Goal: Task Accomplishment & Management: Manage account settings

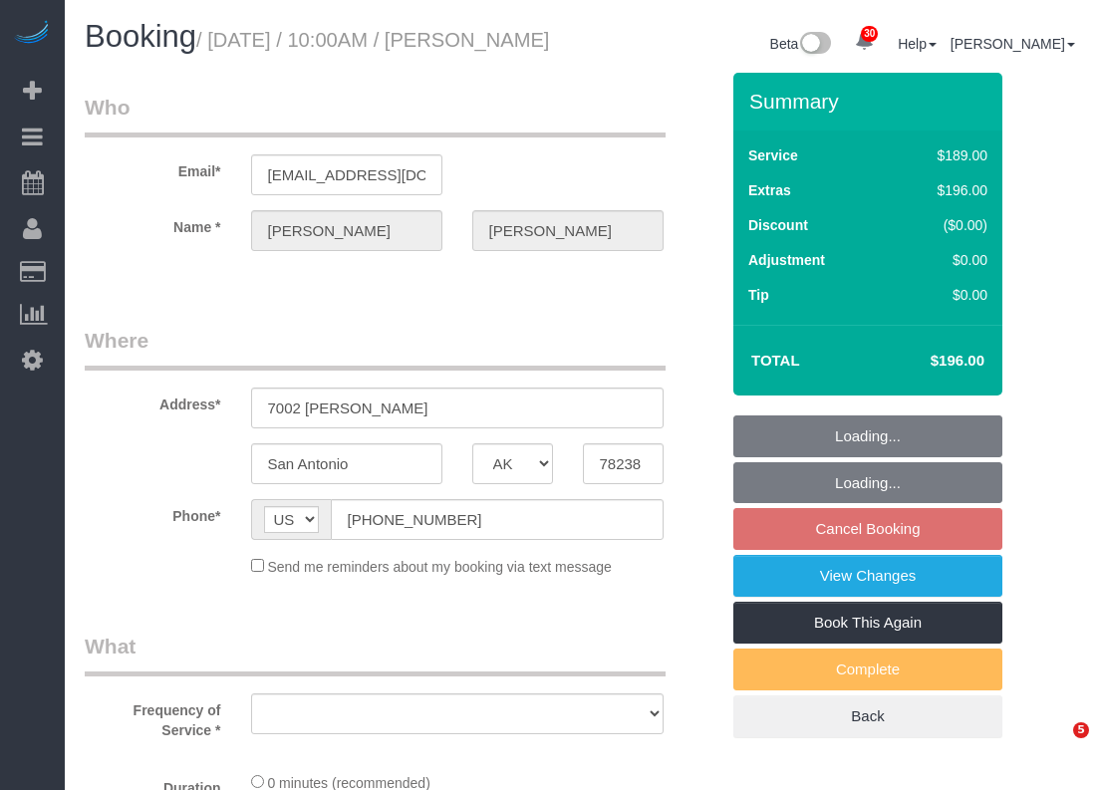
select select "[GEOGRAPHIC_DATA]"
select select "string:fspay-a4b9d2d4-8780-44c1-9e59-7d4535935db5"
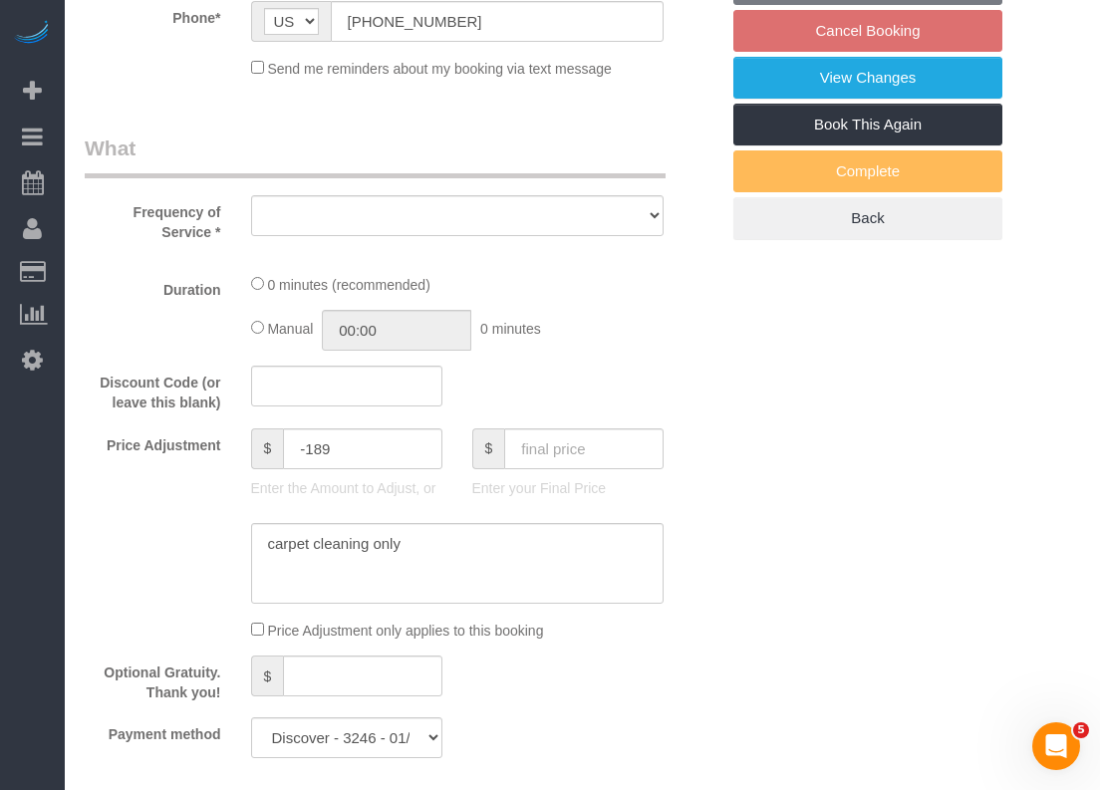
select select "object:8097"
select select "3"
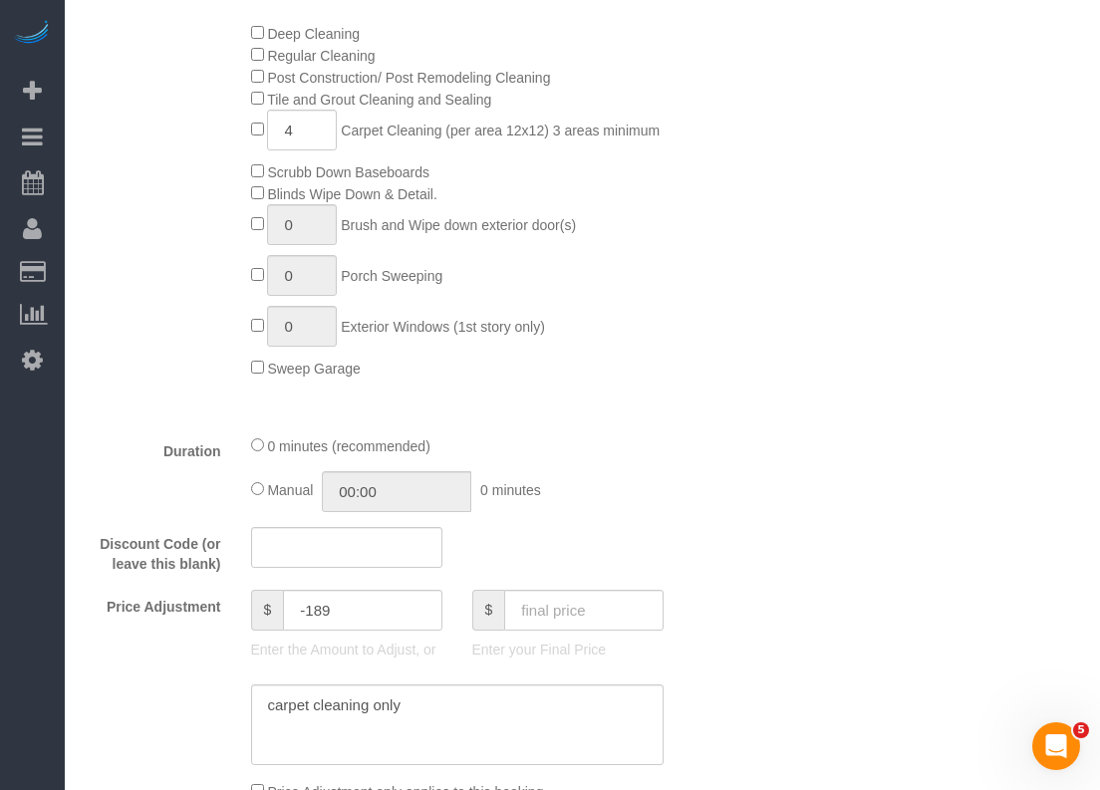
select select "object:8098"
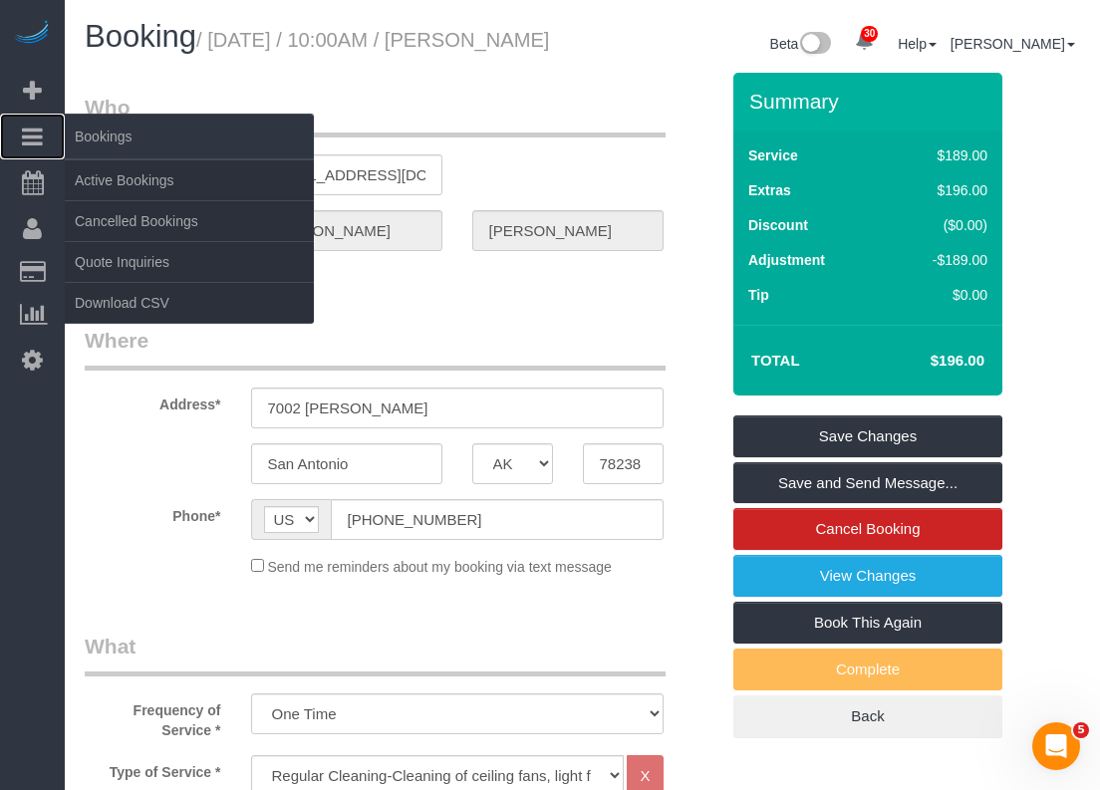
click at [104, 155] on span "Bookings" at bounding box center [189, 137] width 249 height 46
click at [108, 164] on link "Active Bookings" at bounding box center [189, 180] width 249 height 40
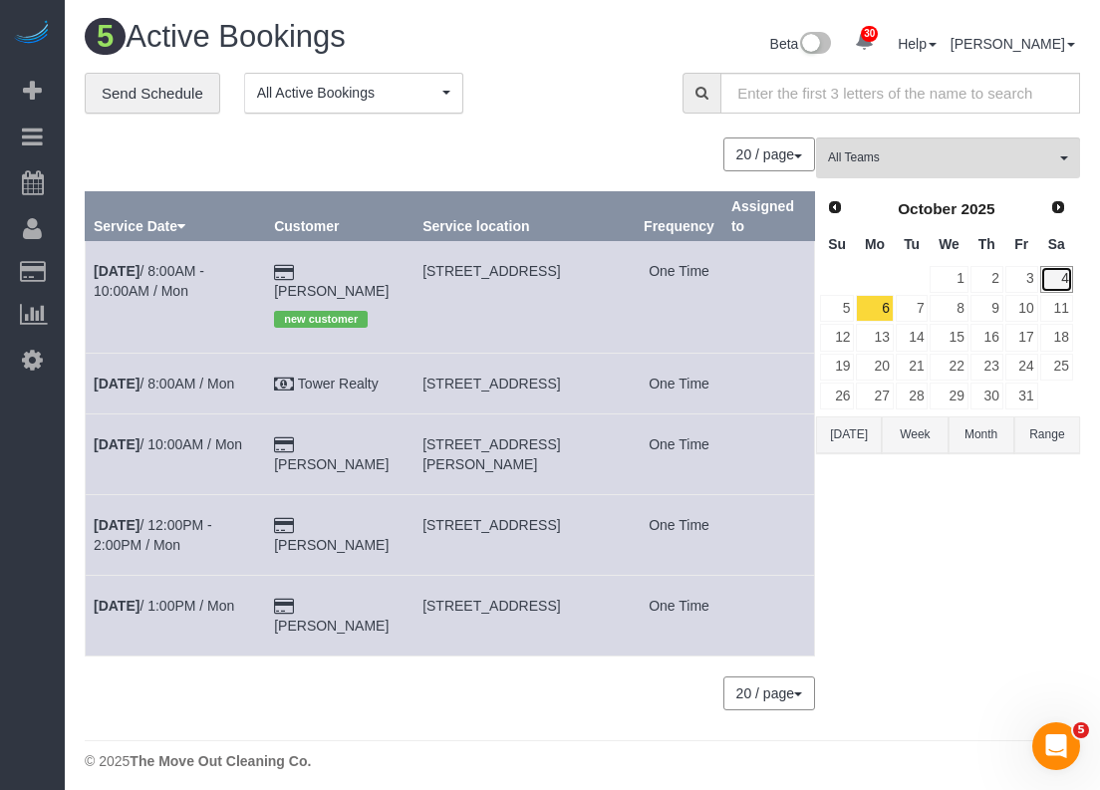
click at [1055, 274] on link "4" at bounding box center [1056, 279] width 33 height 27
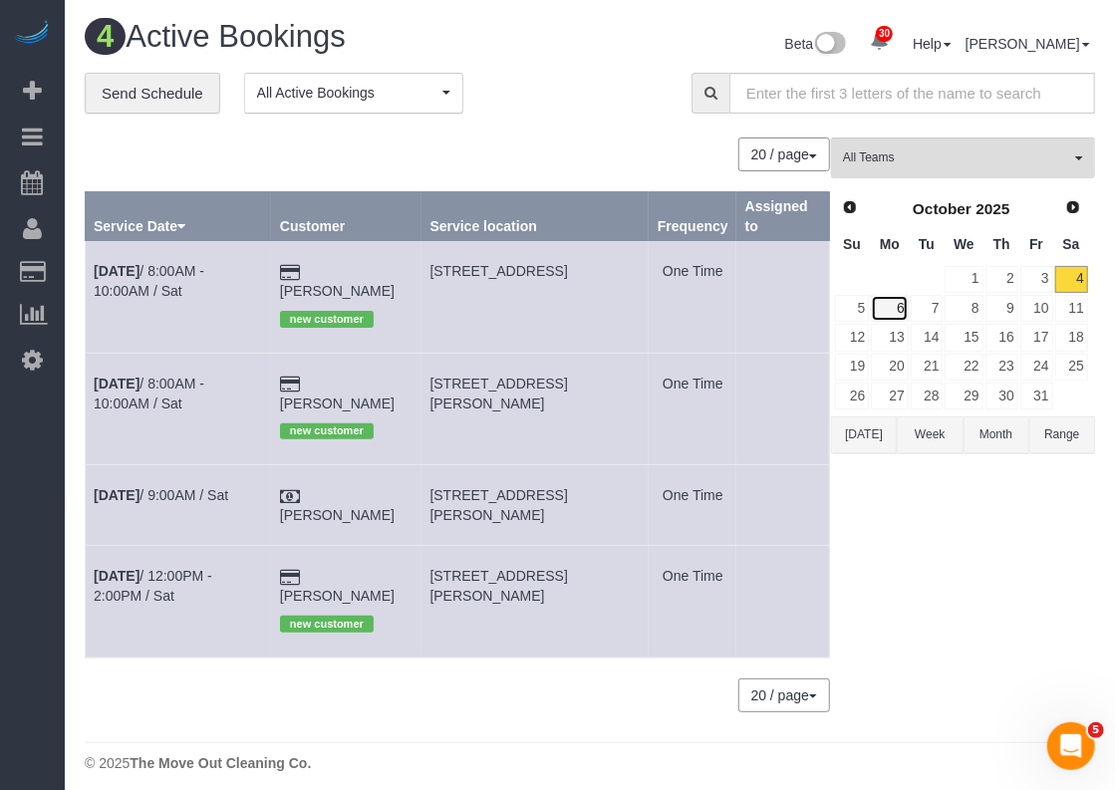
click at [907, 312] on link "6" at bounding box center [889, 308] width 37 height 27
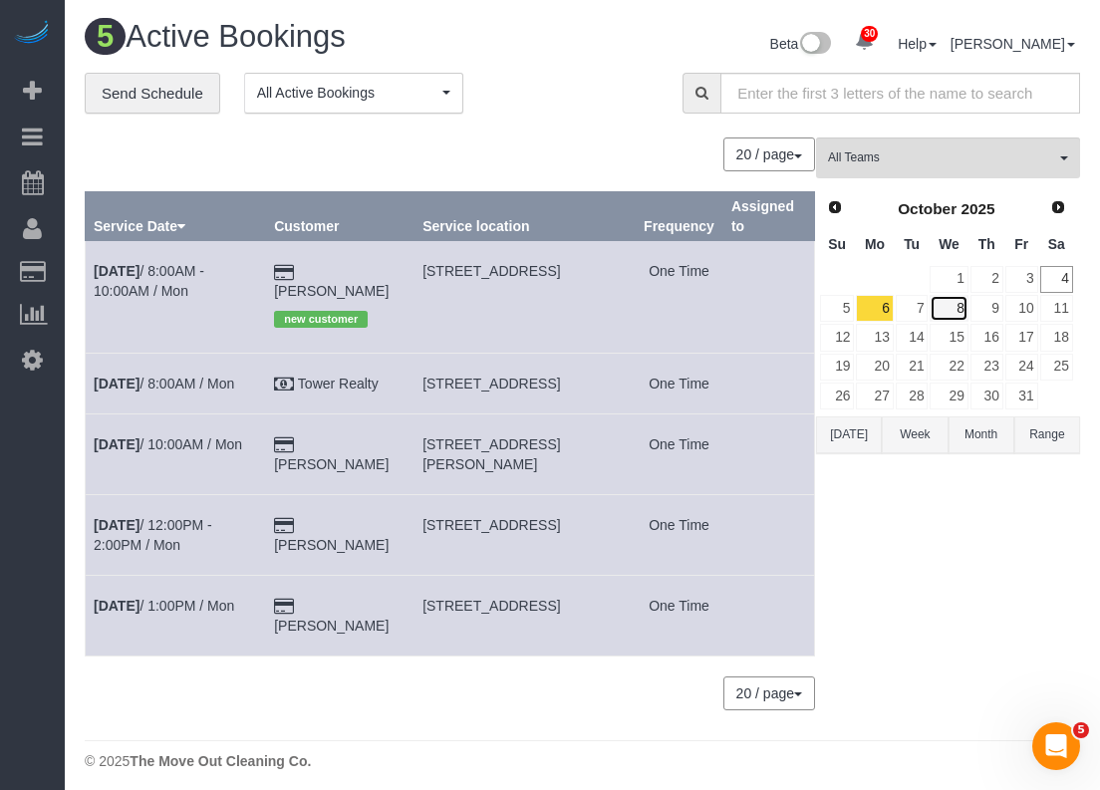
click at [932, 306] on link "8" at bounding box center [948, 308] width 38 height 27
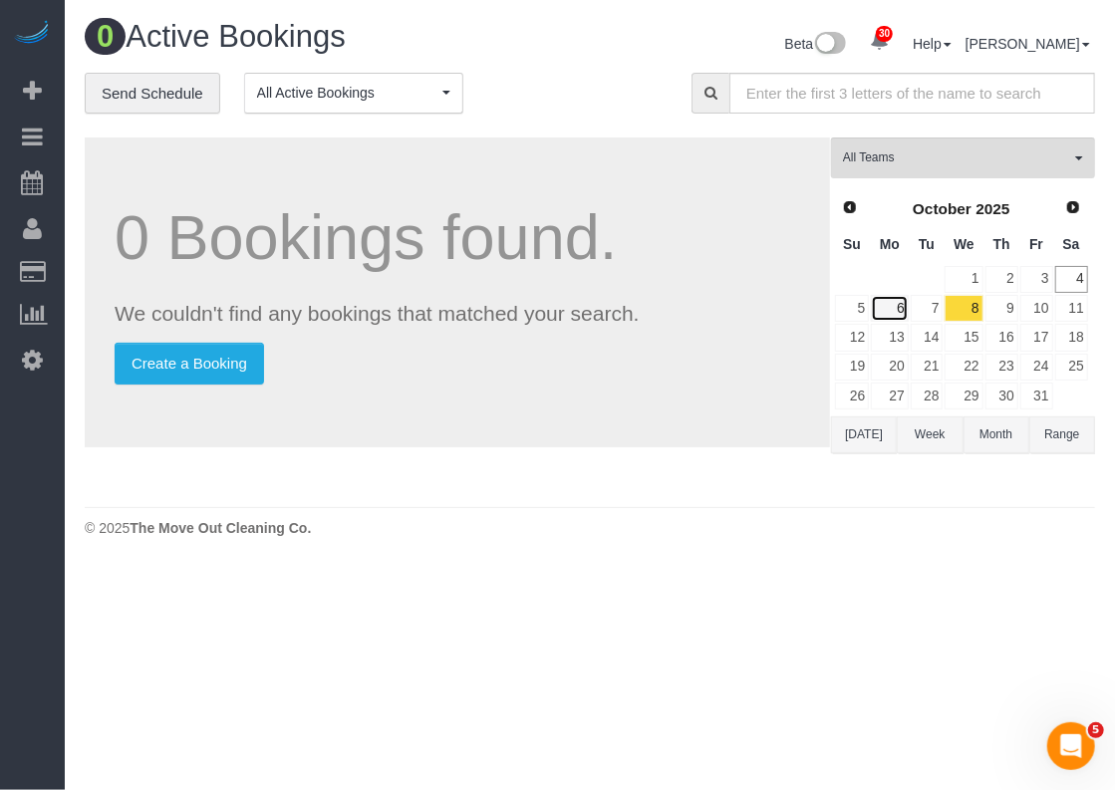
click at [892, 312] on link "6" at bounding box center [889, 308] width 37 height 27
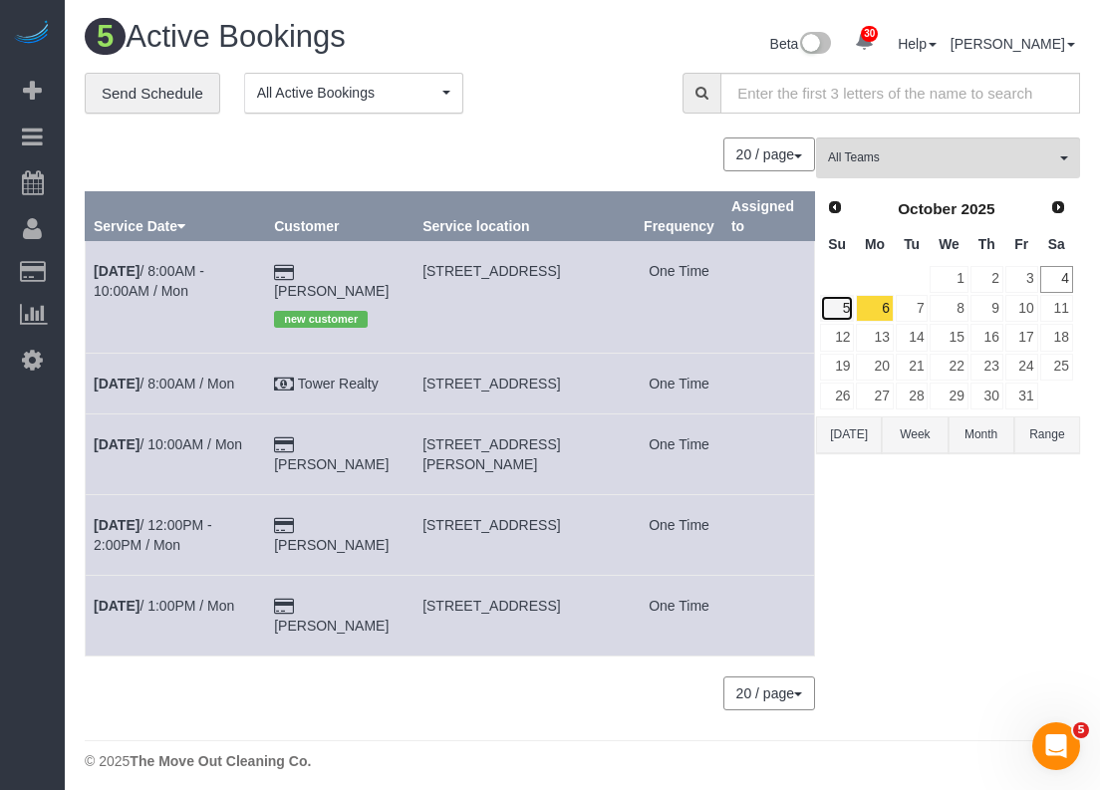
click at [838, 314] on link "5" at bounding box center [837, 308] width 34 height 27
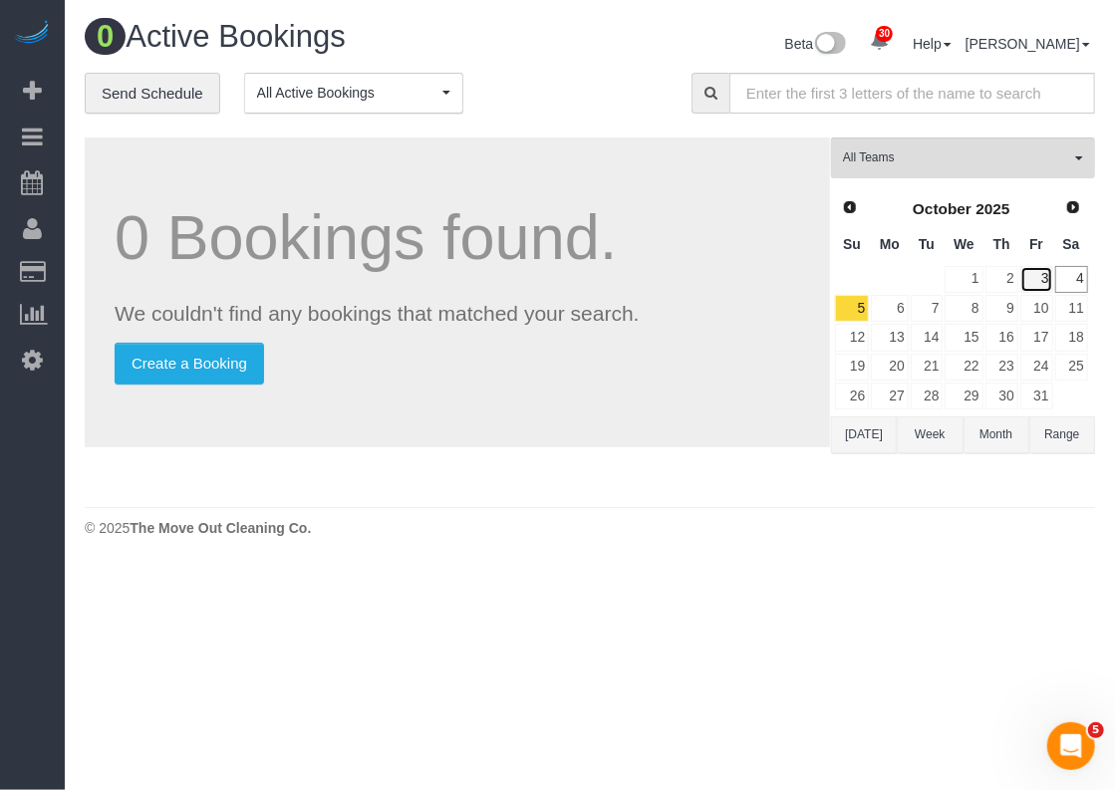
click at [1038, 274] on link "3" at bounding box center [1036, 279] width 33 height 27
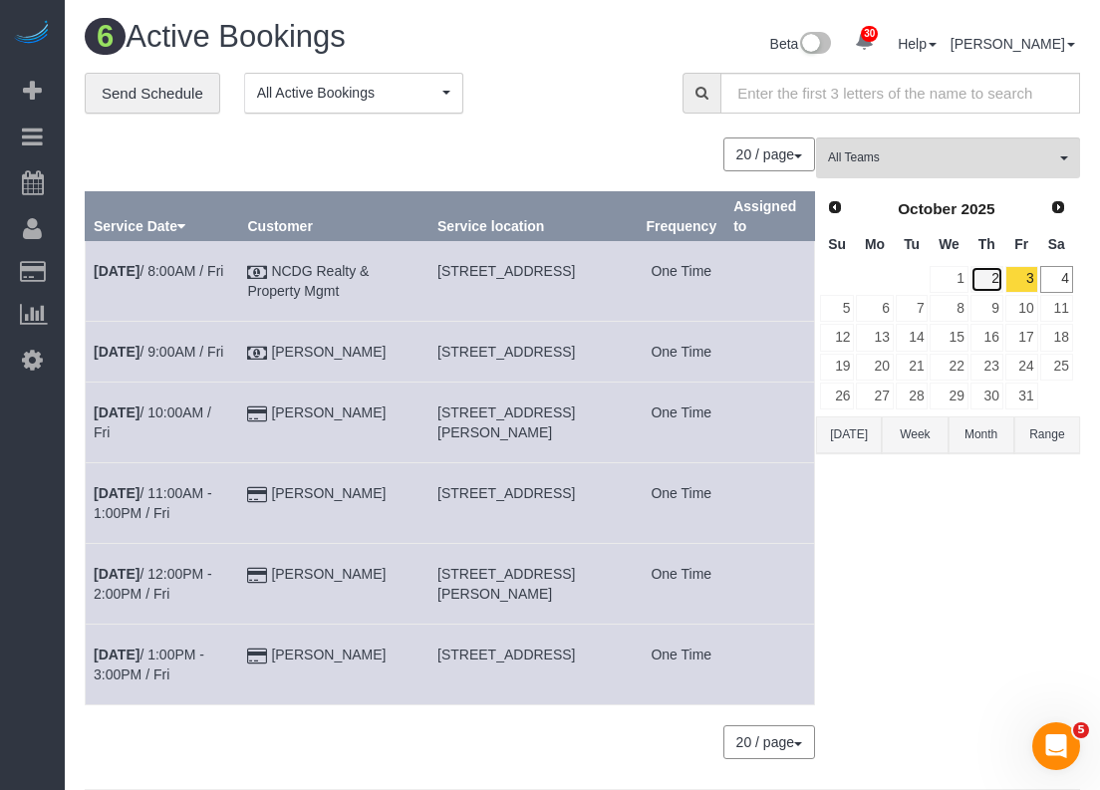
click at [993, 285] on link "2" at bounding box center [986, 279] width 33 height 27
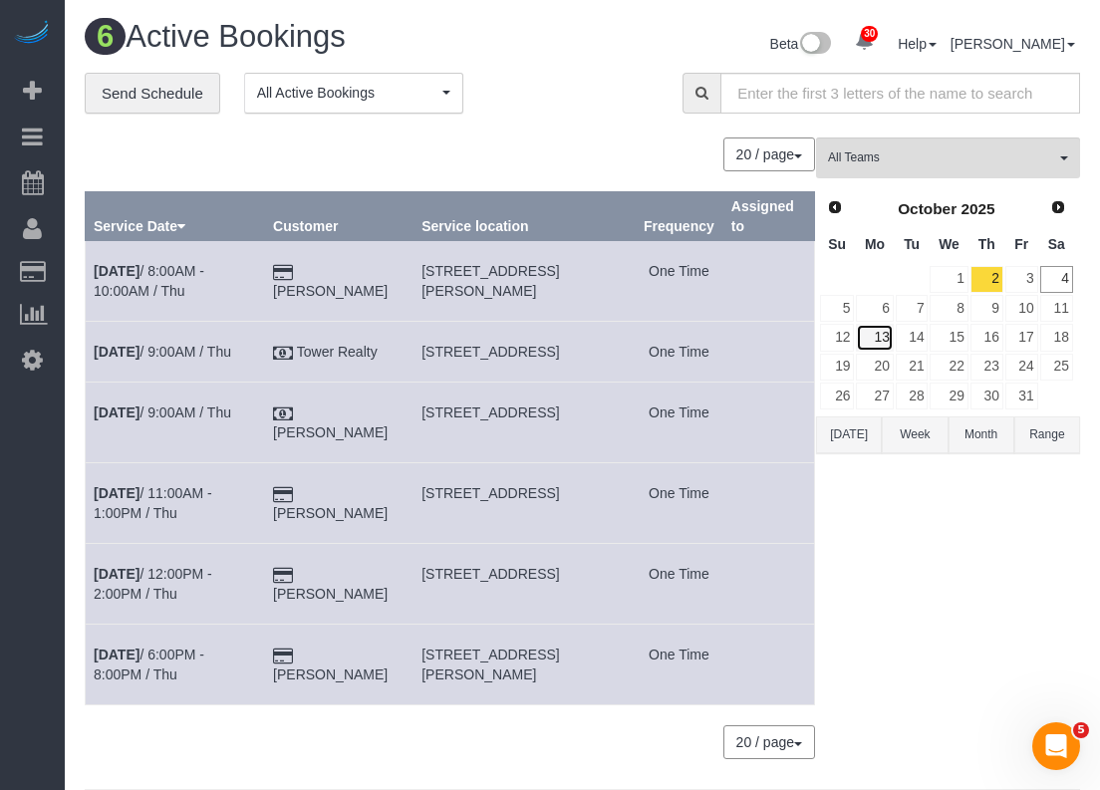
click at [877, 332] on link "13" at bounding box center [874, 337] width 37 height 27
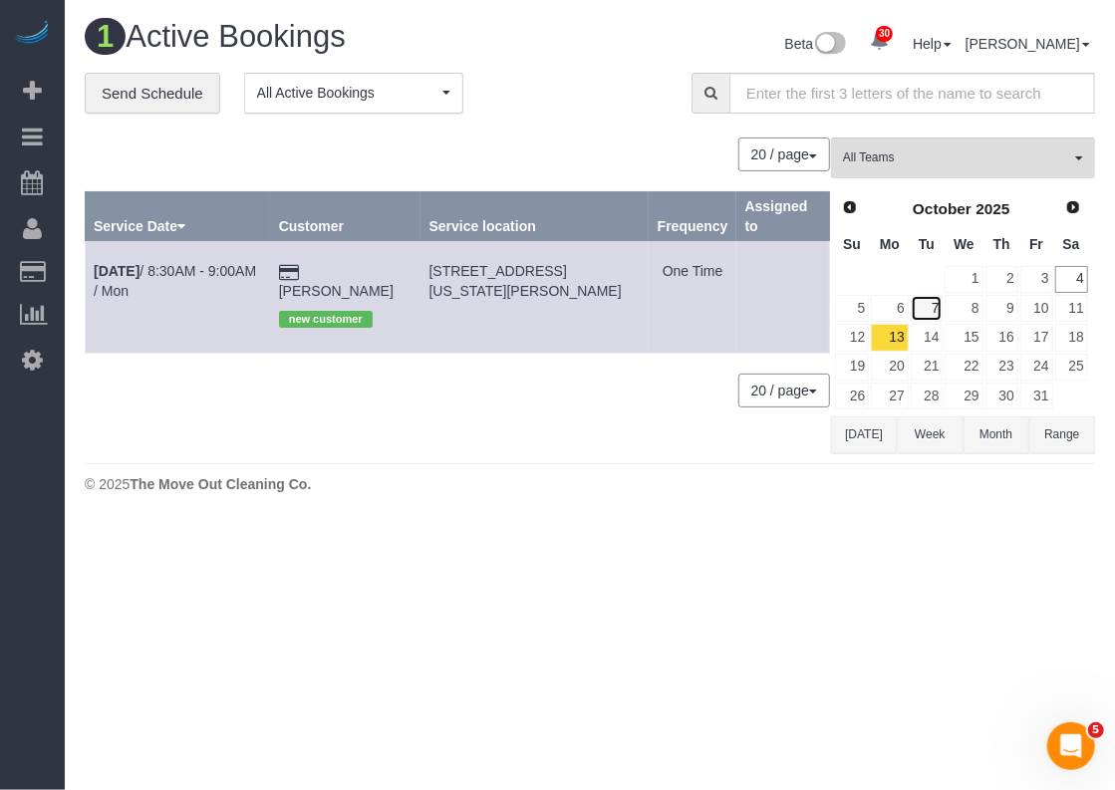
click at [925, 304] on link "7" at bounding box center [927, 308] width 33 height 27
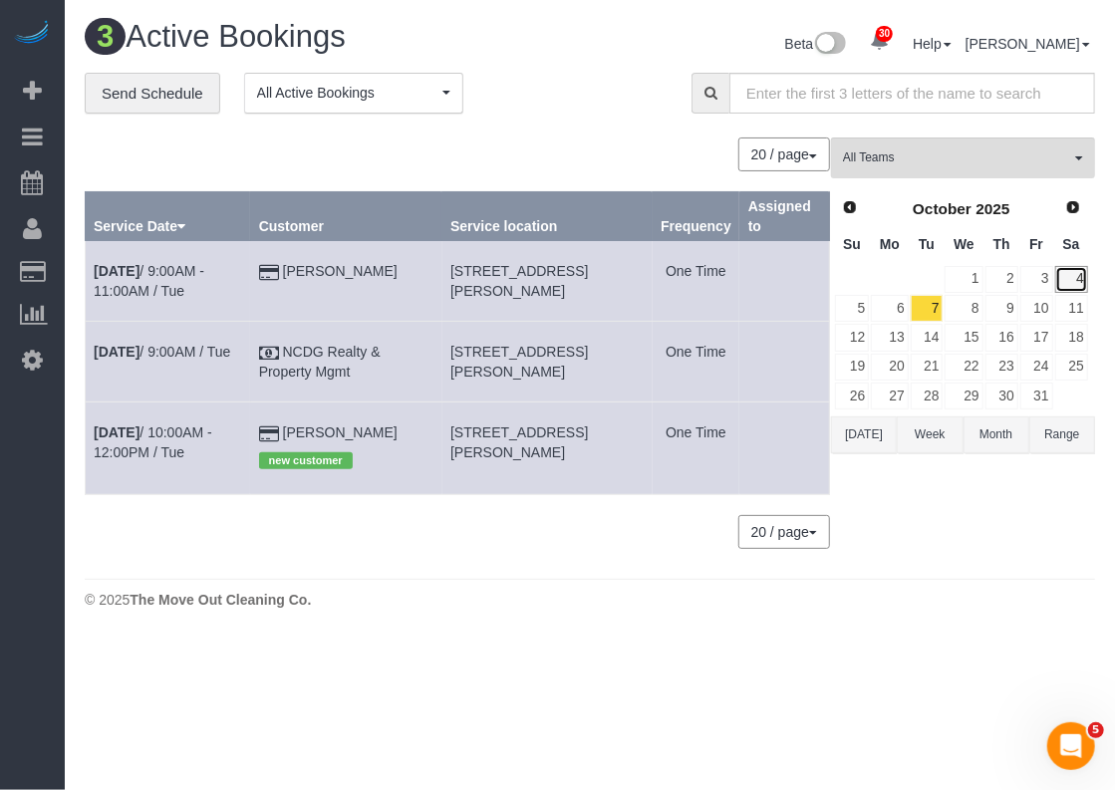
click at [1072, 285] on link "4" at bounding box center [1071, 279] width 33 height 27
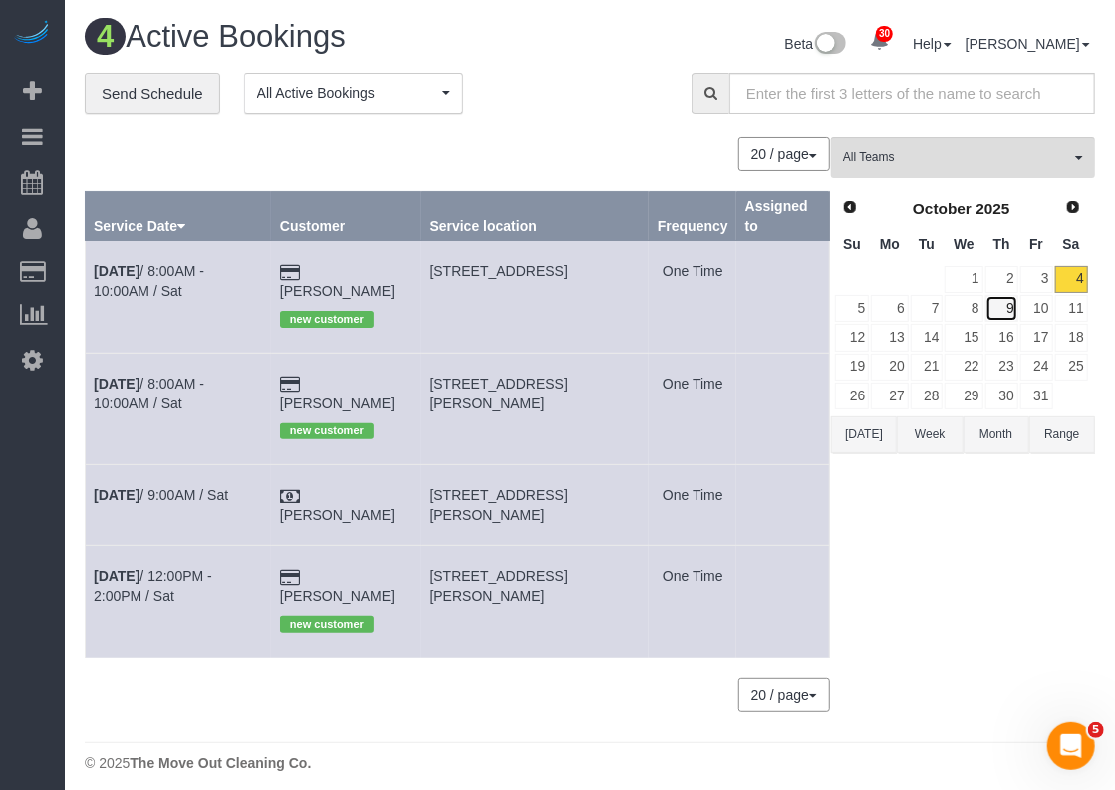
click at [1010, 304] on link "9" at bounding box center [1001, 308] width 33 height 27
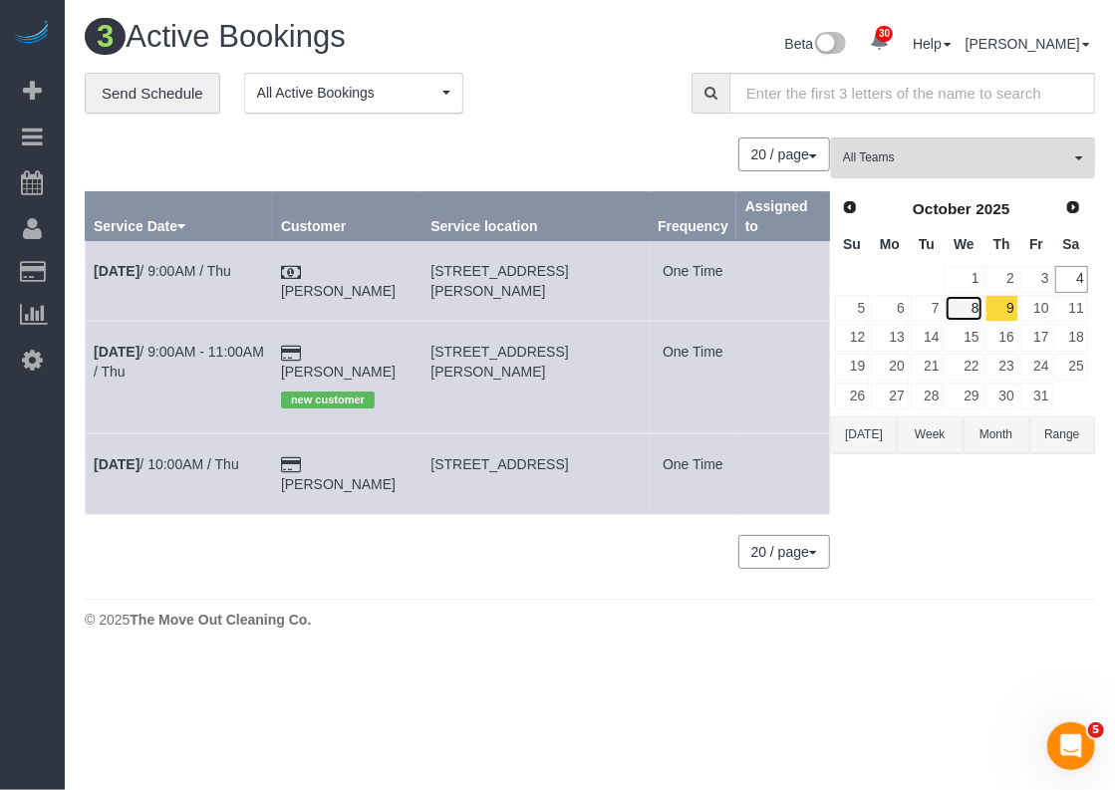
click at [977, 310] on link "8" at bounding box center [963, 308] width 38 height 27
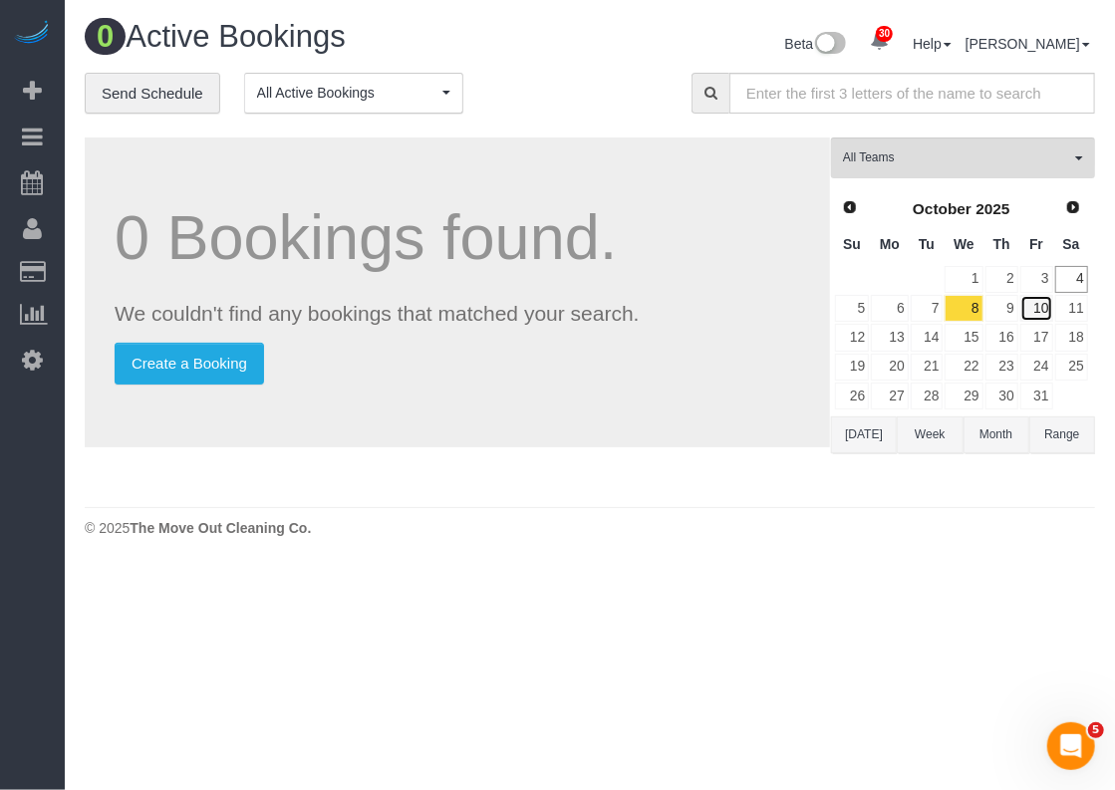
click at [1036, 302] on link "10" at bounding box center [1036, 308] width 33 height 27
click at [1081, 303] on link "11" at bounding box center [1071, 308] width 33 height 27
click at [902, 300] on link "6" at bounding box center [889, 308] width 37 height 27
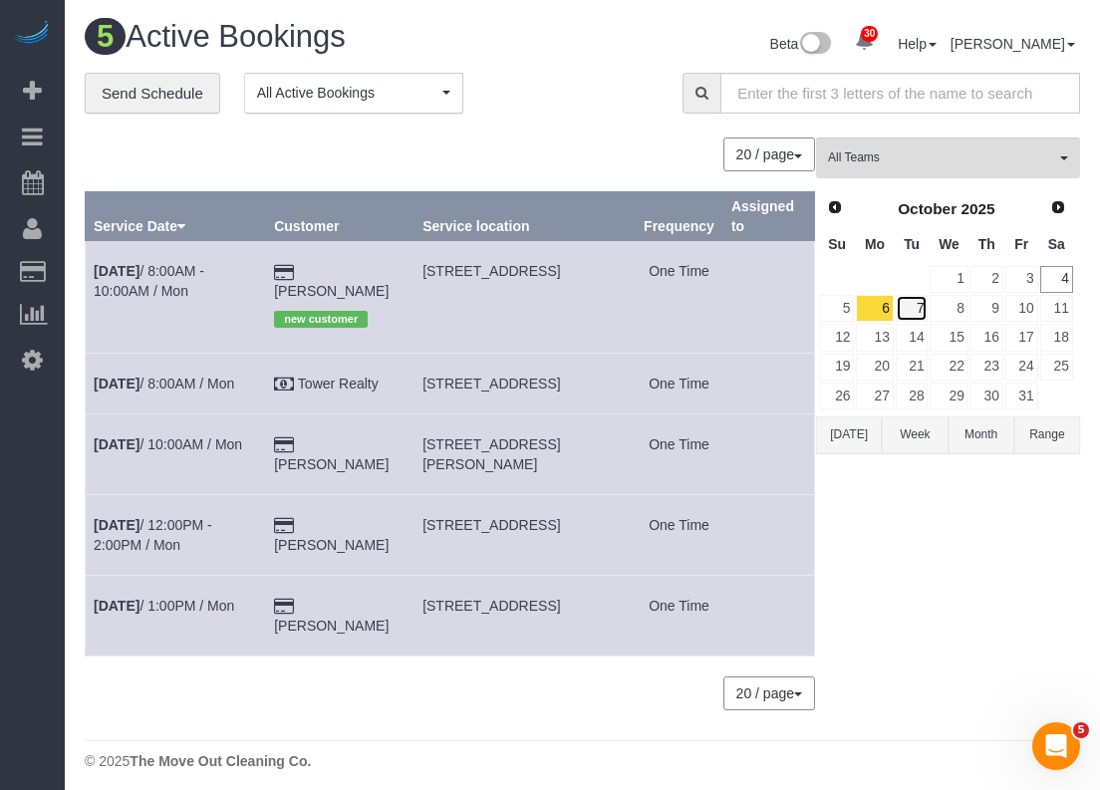
click at [917, 310] on link "7" at bounding box center [912, 308] width 33 height 27
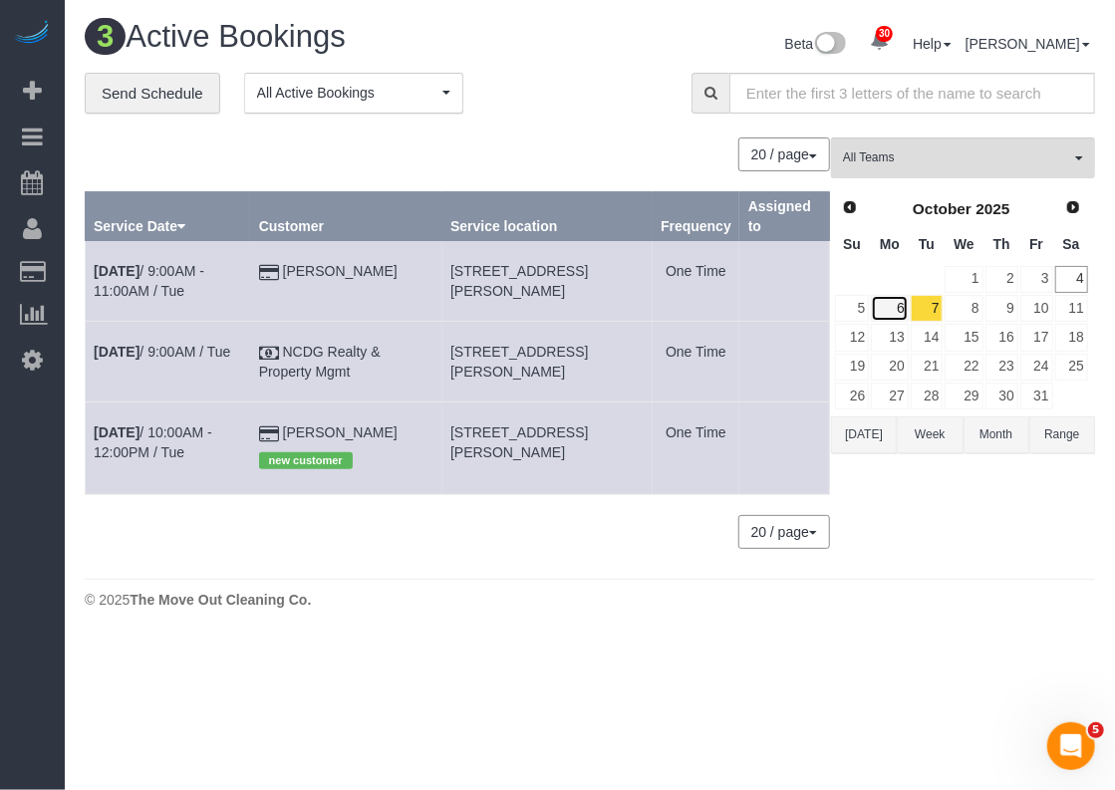
click at [895, 310] on link "6" at bounding box center [889, 308] width 37 height 27
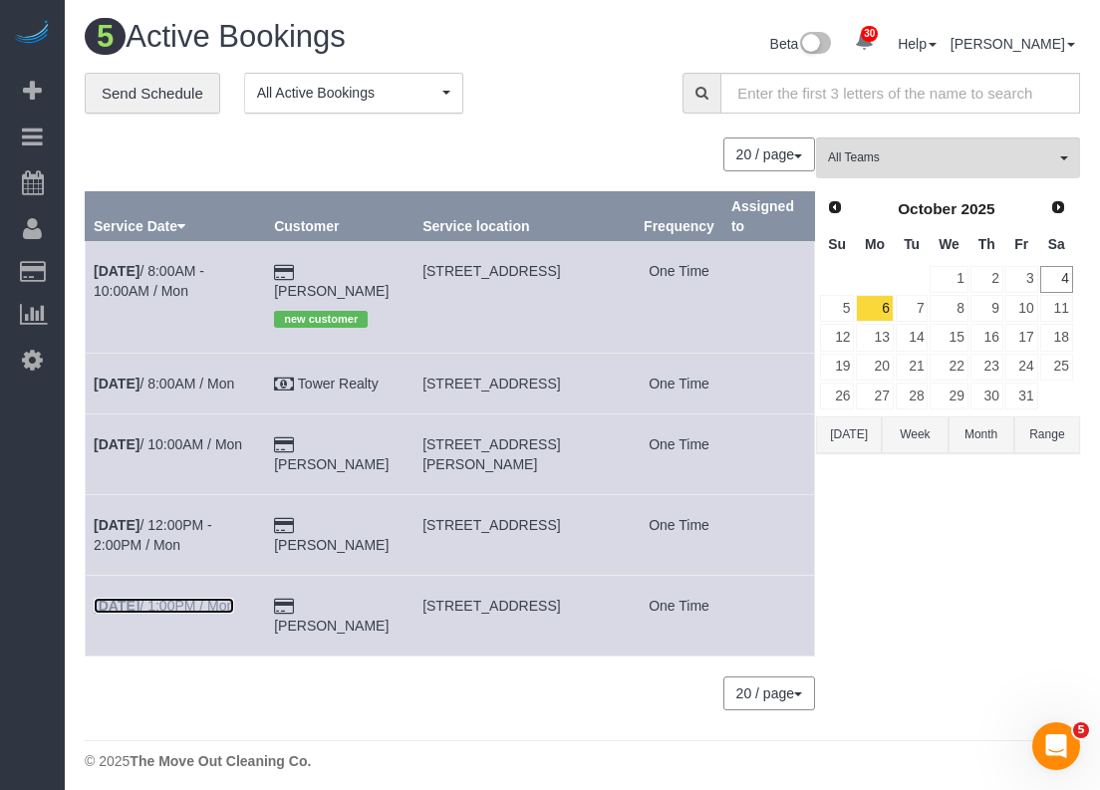
click at [193, 603] on link "Oct 6th / 1:00PM / Mon" at bounding box center [164, 606] width 140 height 16
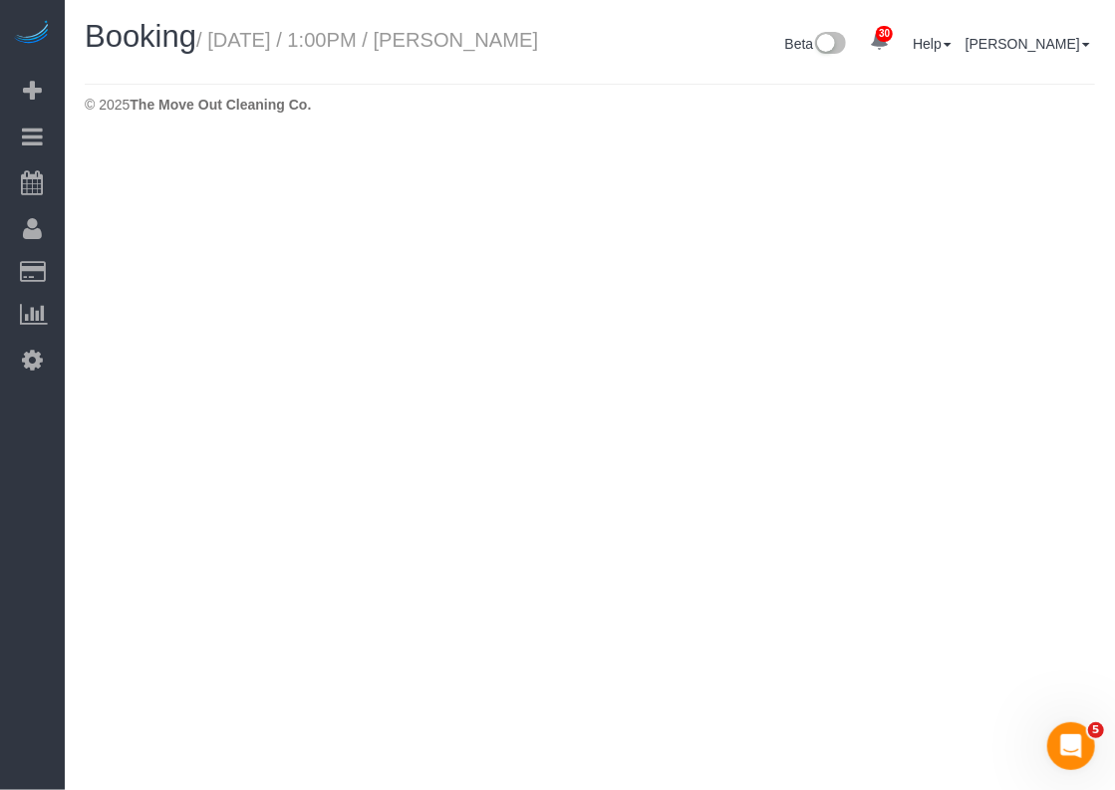
select select "[GEOGRAPHIC_DATA]"
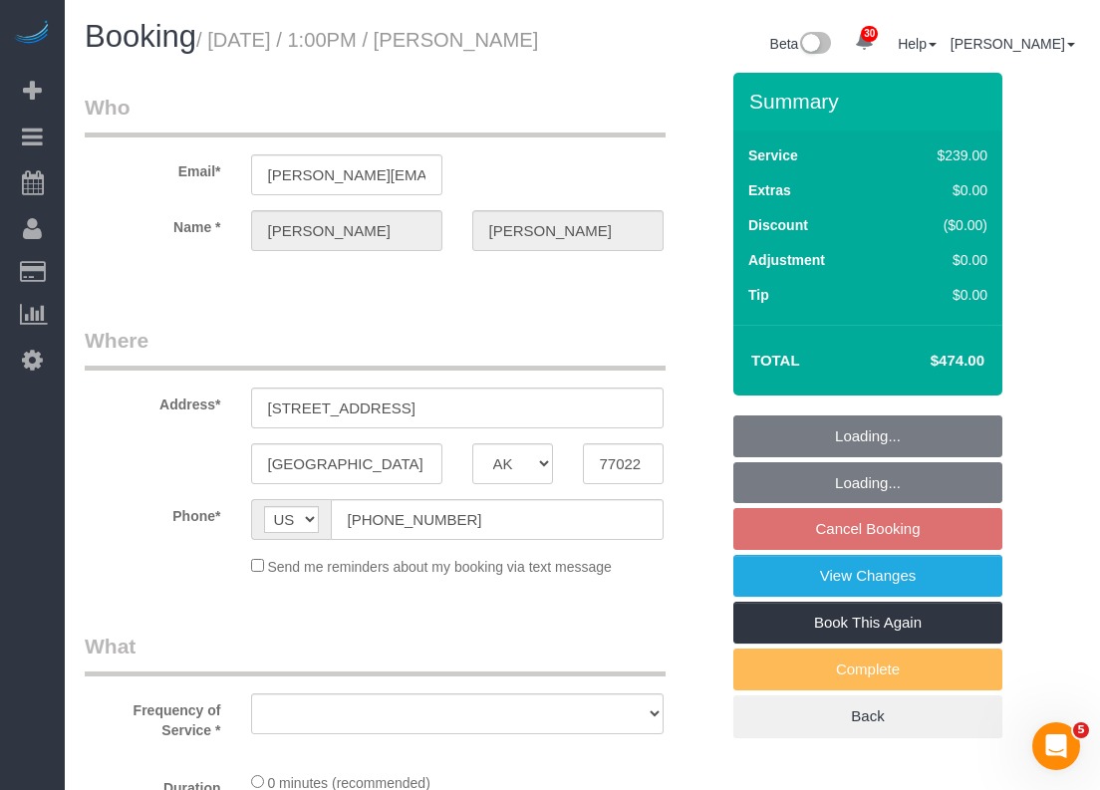
select select "string:fspay-5f9d37c2-99f9-42c9-a91e-ba06f310703a"
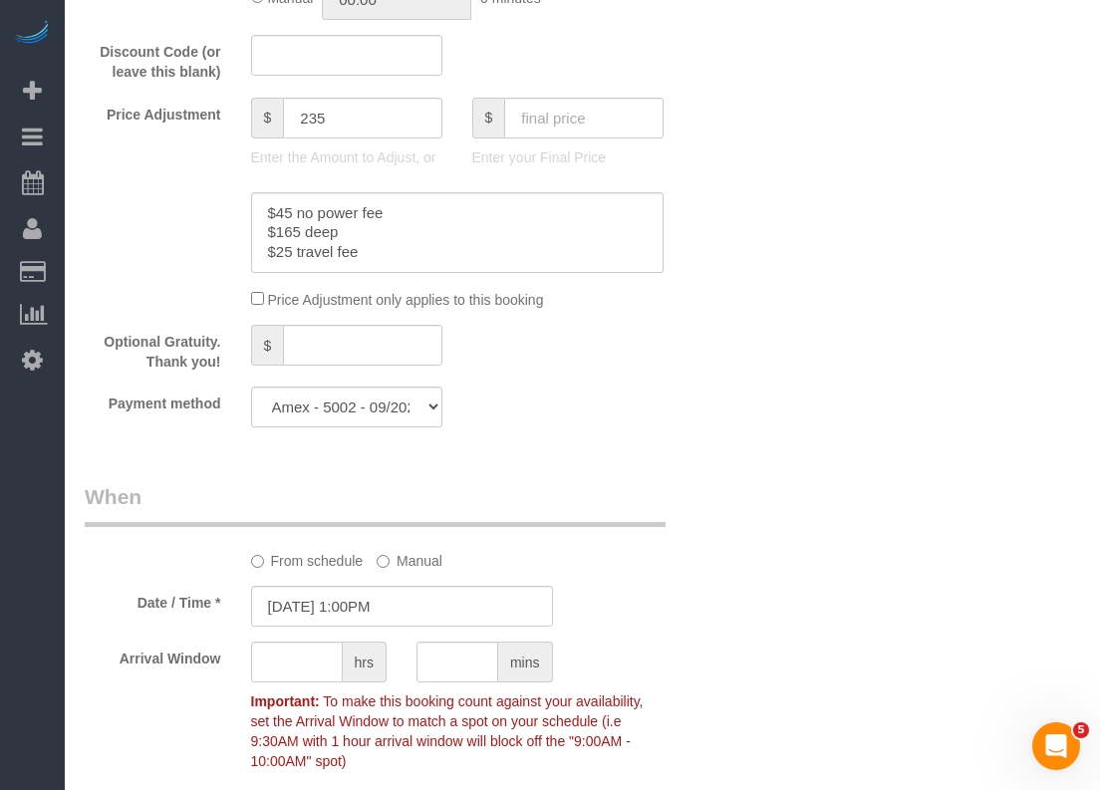
select select "object:9444"
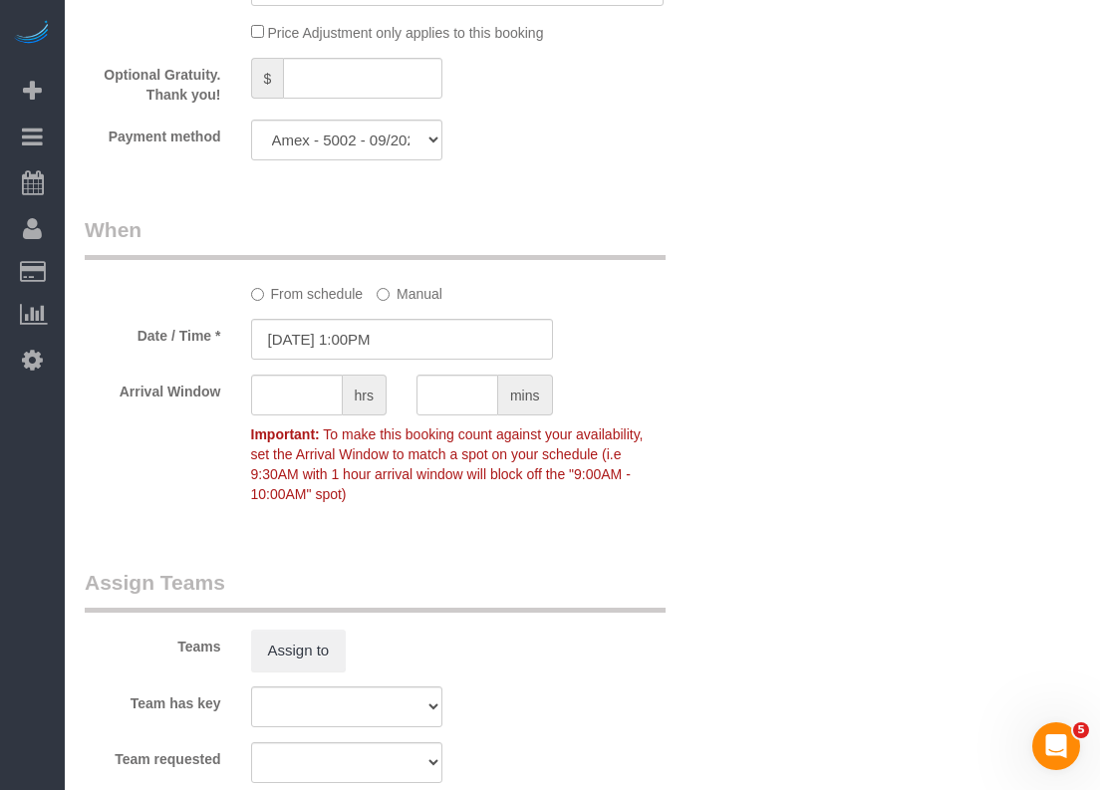
select select "3"
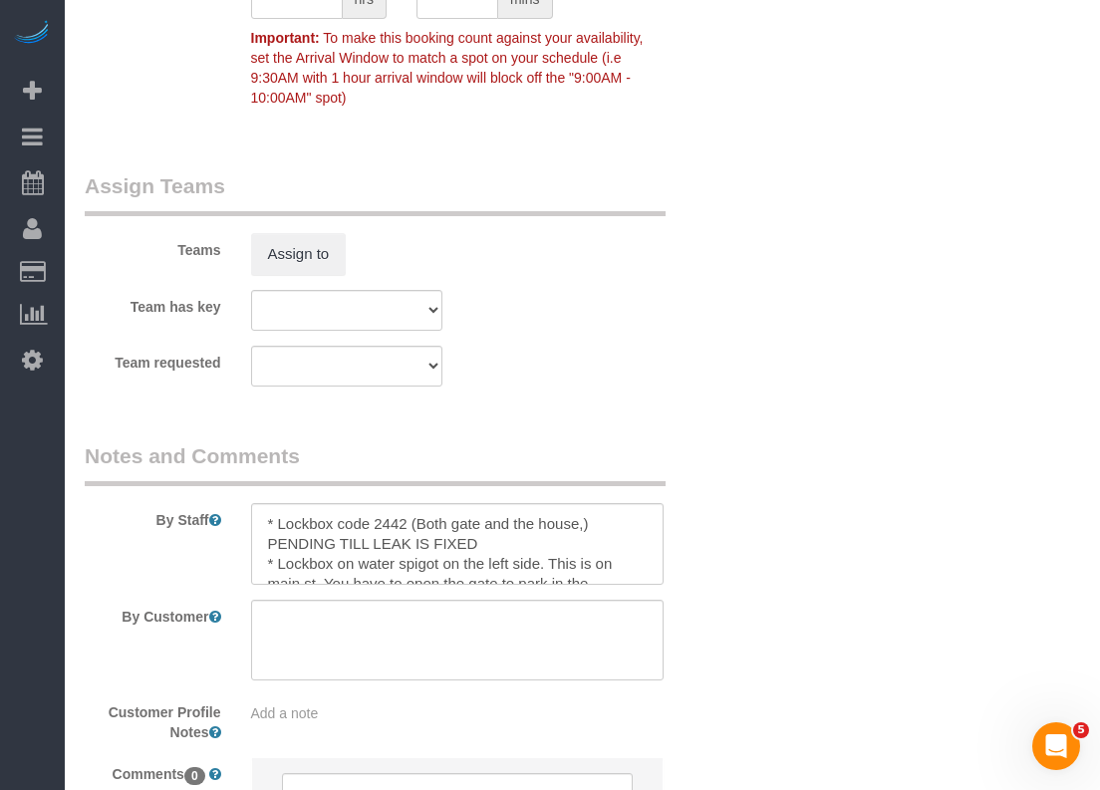
scroll to position [2003, 0]
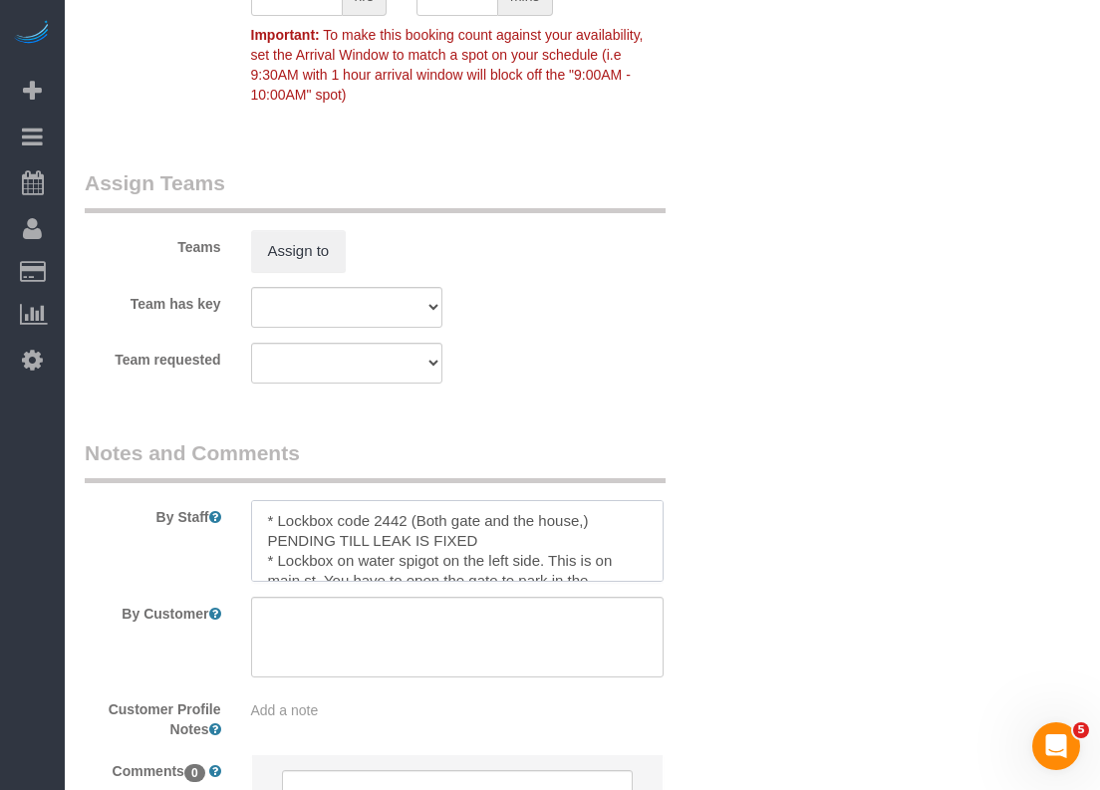
drag, startPoint x: 487, startPoint y: 539, endPoint x: 229, endPoint y: 542, distance: 258.0
click at [229, 542] on div "By Staff" at bounding box center [401, 509] width 663 height 143
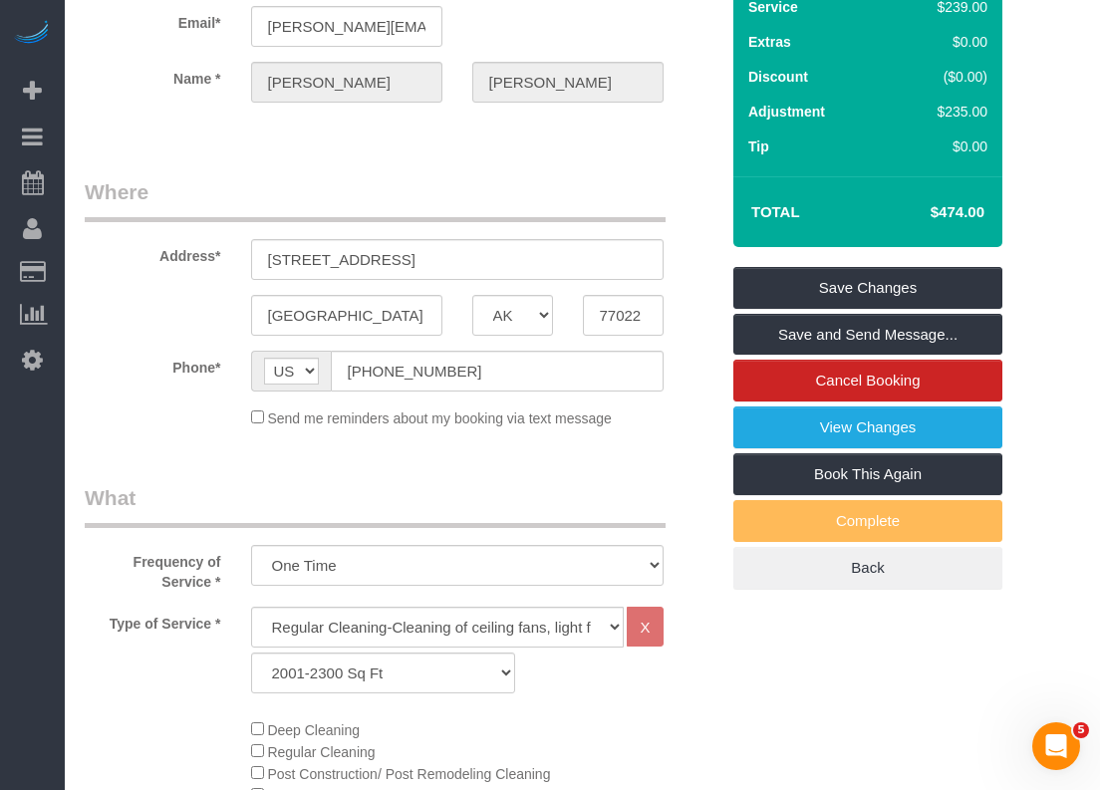
scroll to position [0, 0]
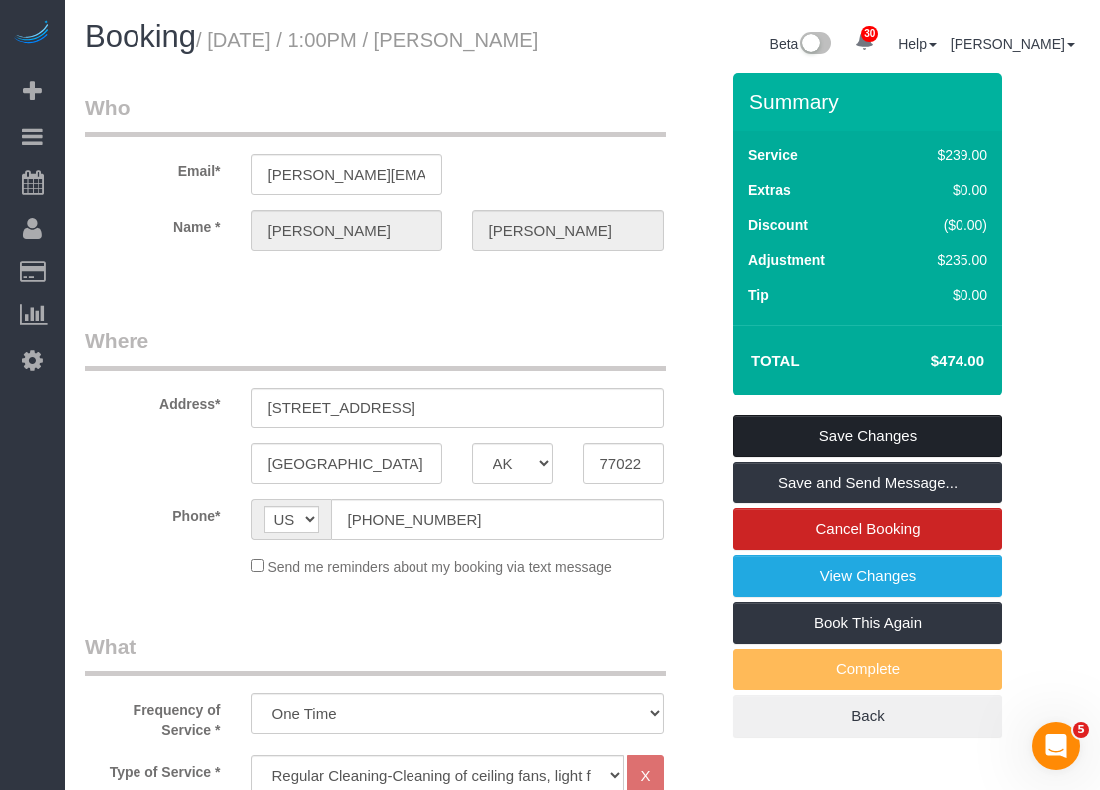
type textarea "* Lockbox code 2442 (Both gate and the house,) * Lockbox on water spigot on the…"
click at [767, 438] on link "Save Changes" at bounding box center [867, 436] width 269 height 42
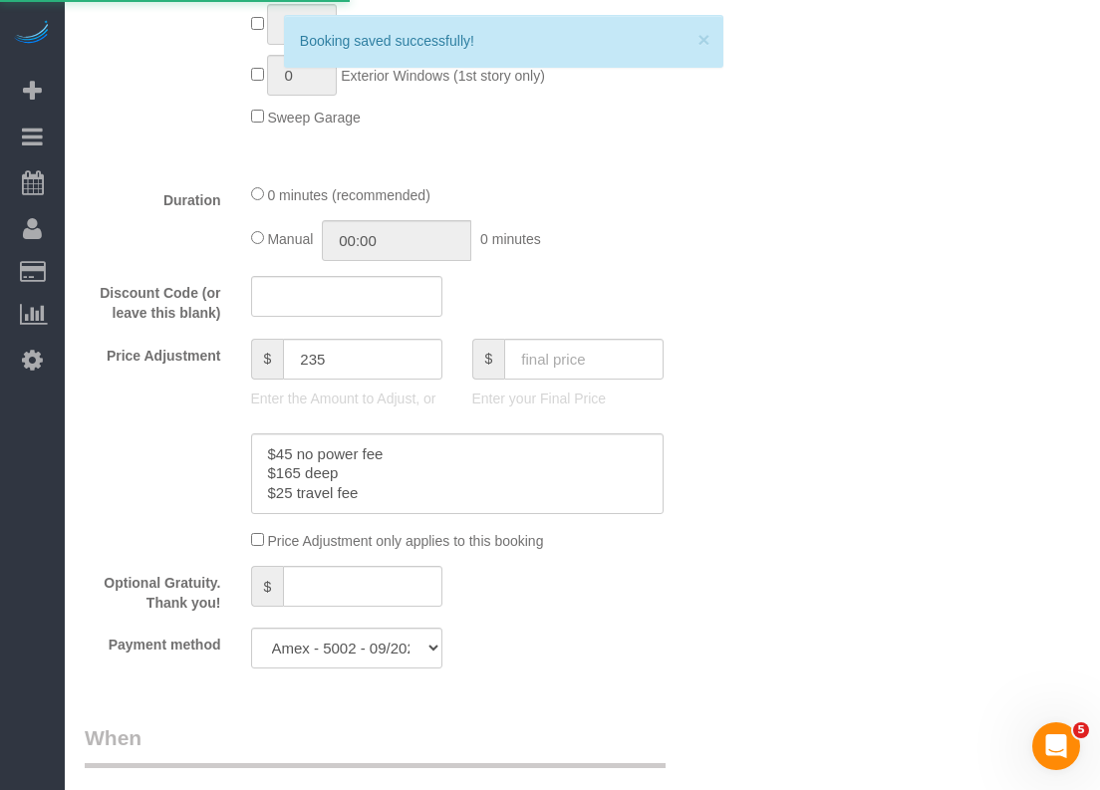
scroll to position [1694, 0]
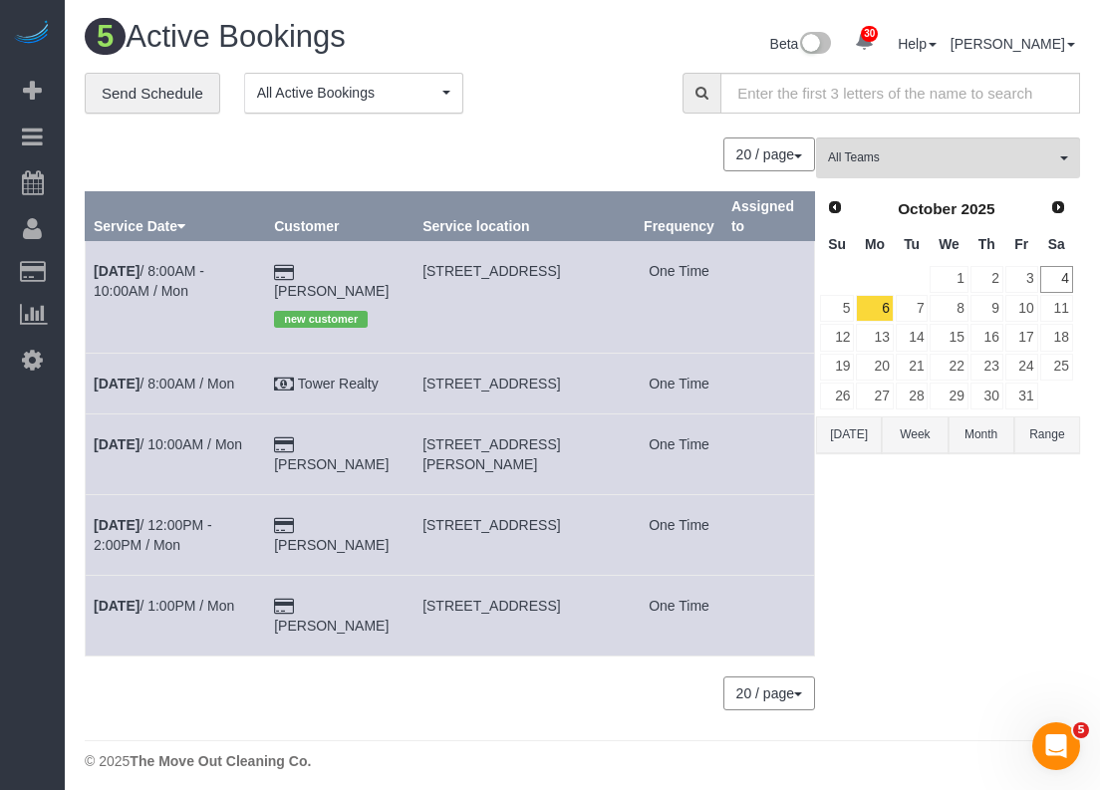
drag, startPoint x: 215, startPoint y: 439, endPoint x: 765, endPoint y: 588, distance: 569.6
click at [925, 622] on div "All Teams Remove Team Filters Test team Prev Next October 2025 Su Mo Tu We Th F…" at bounding box center [948, 433] width 264 height 592
drag, startPoint x: 405, startPoint y: 438, endPoint x: 318, endPoint y: 440, distance: 87.7
click at [318, 440] on td "Larry Hunt" at bounding box center [340, 453] width 148 height 81
copy link "Larry Hunt"
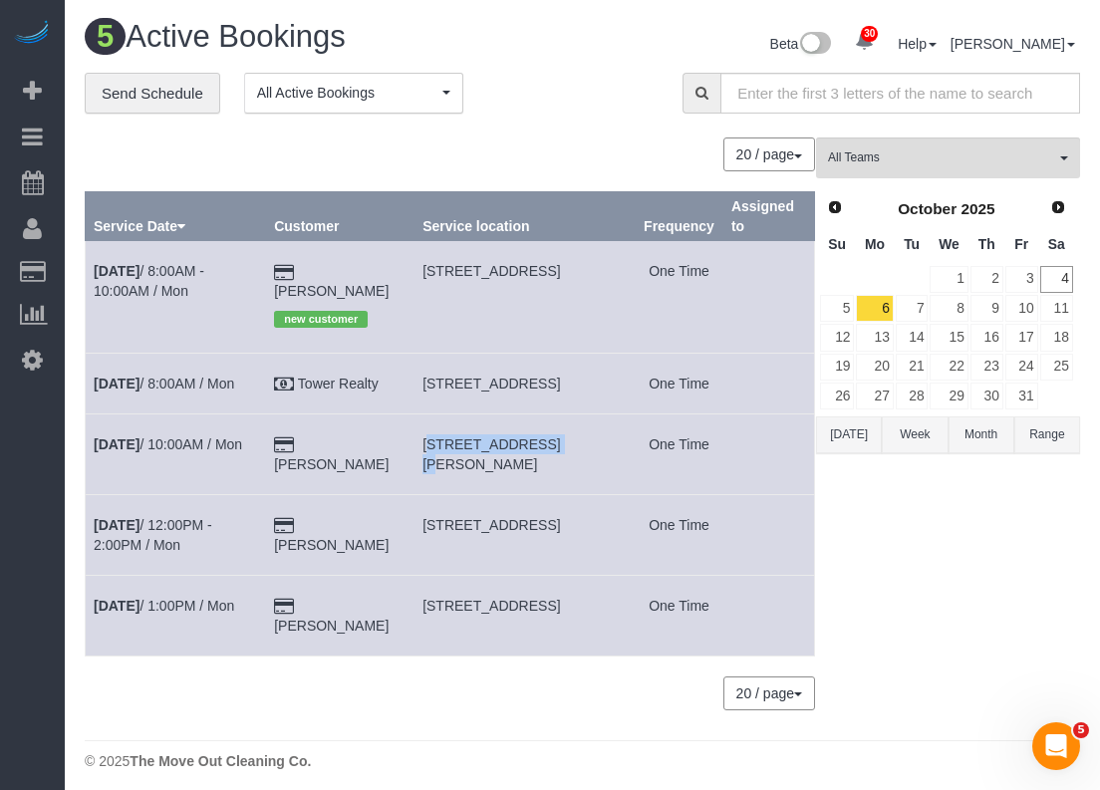
drag, startPoint x: 426, startPoint y: 438, endPoint x: 556, endPoint y: 443, distance: 129.6
click at [556, 443] on td "7002 Autumn Chase, San Antonio, TX 78238" at bounding box center [524, 453] width 221 height 81
copy span "7002 Autumn Chase"
click at [209, 439] on link "Oct 6th / 10:00AM / Mon" at bounding box center [168, 444] width 148 height 16
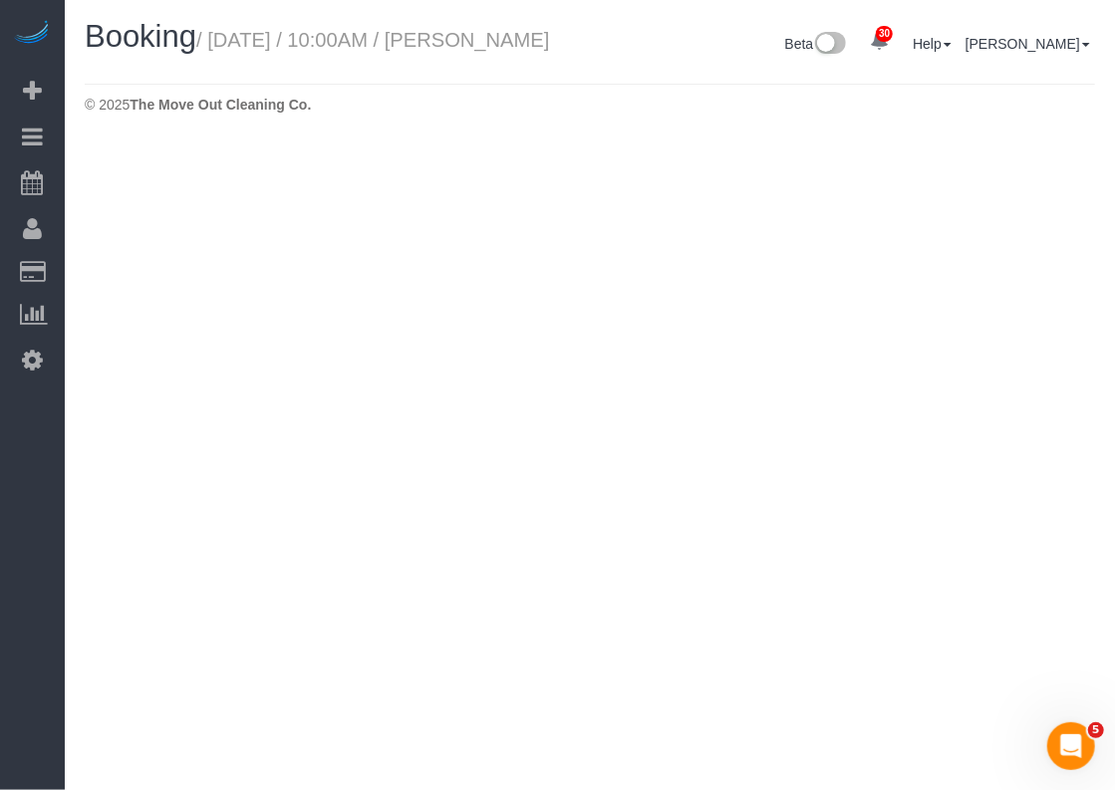
select select "[GEOGRAPHIC_DATA]"
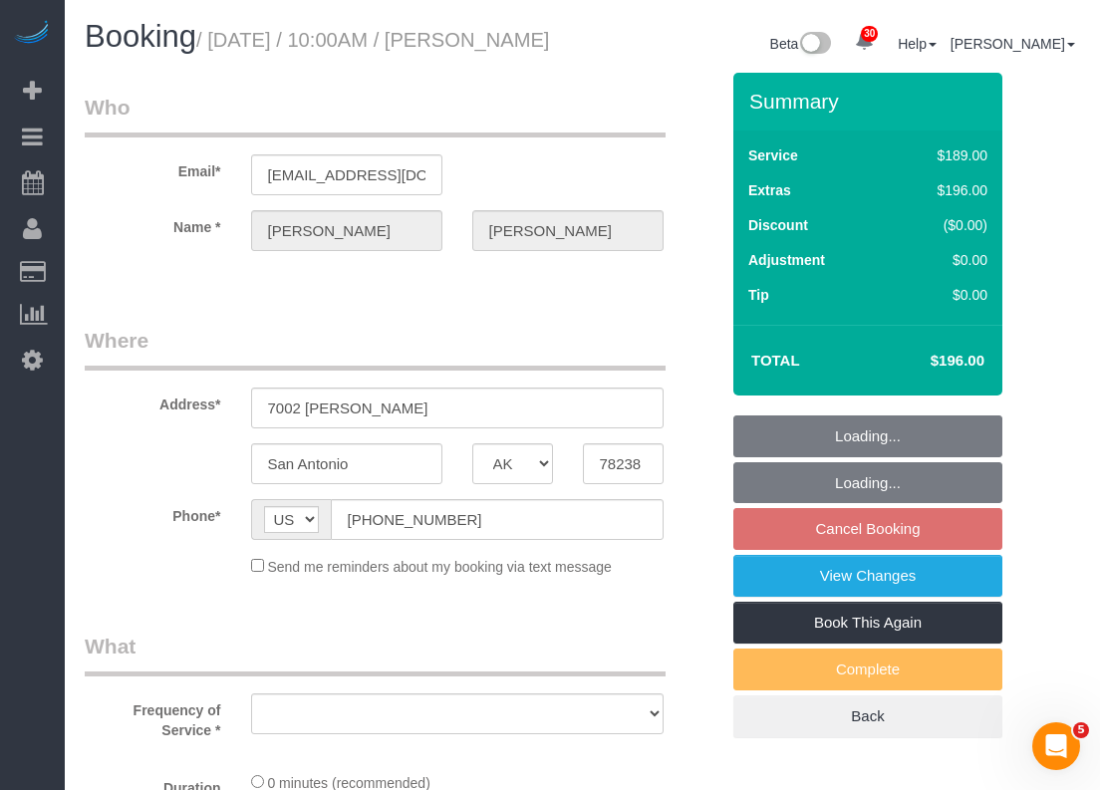
select select "string:fspay-a4b9d2d4-8780-44c1-9e59-7d4535935db5"
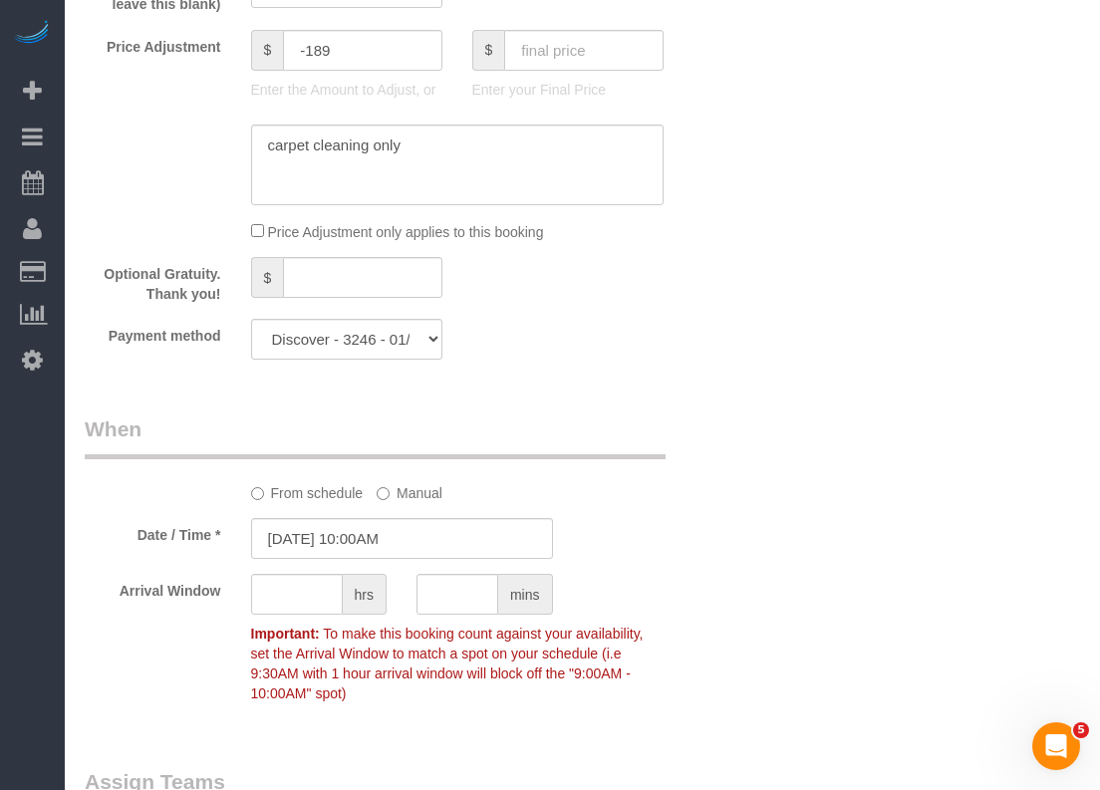
select select "object:10041"
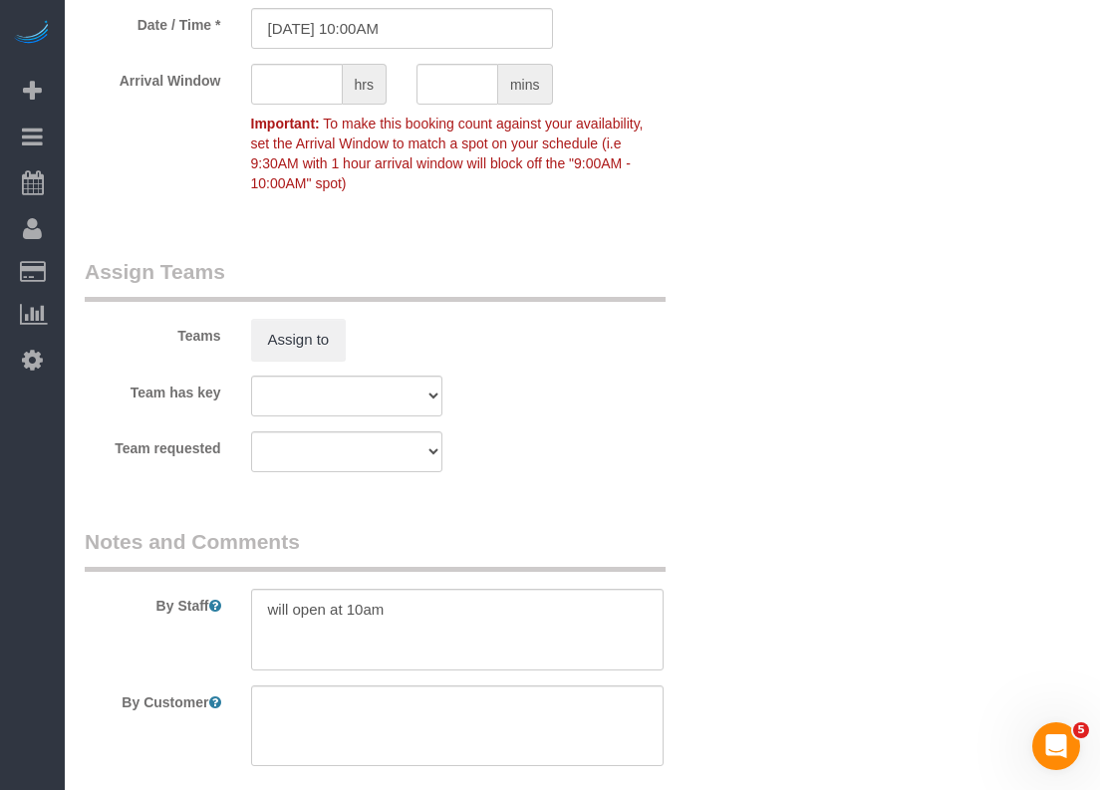
select select "3"
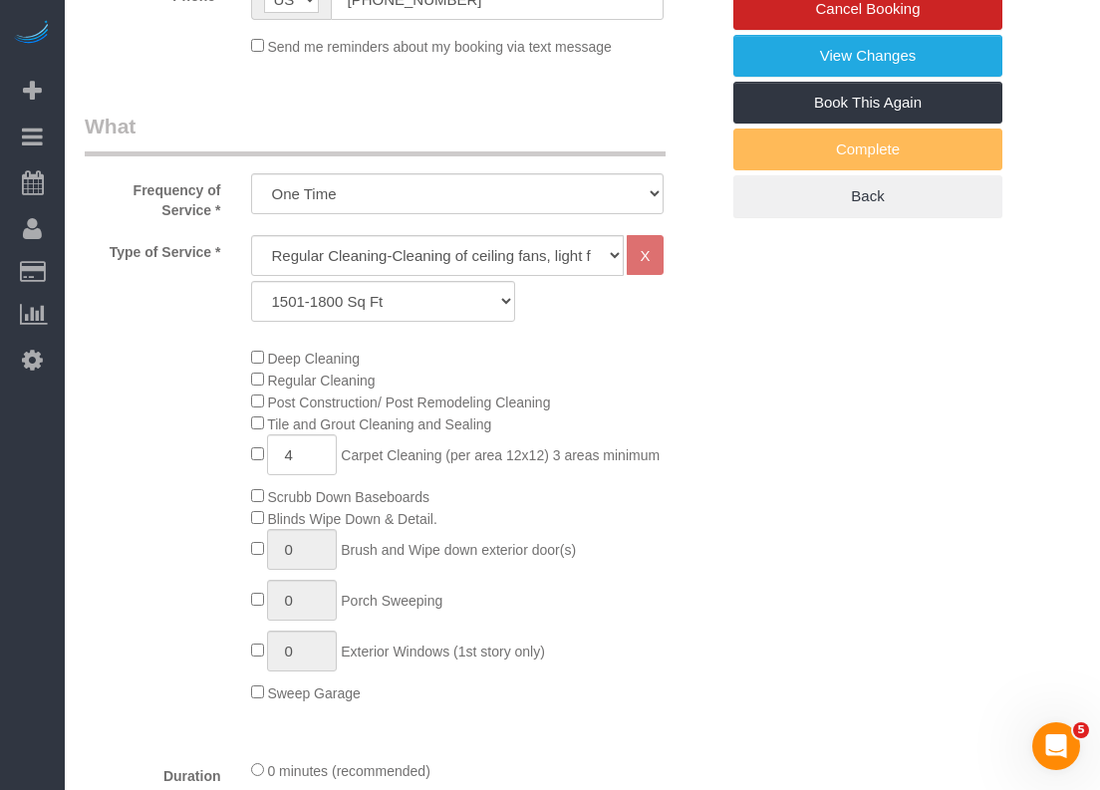
scroll to position [134, 0]
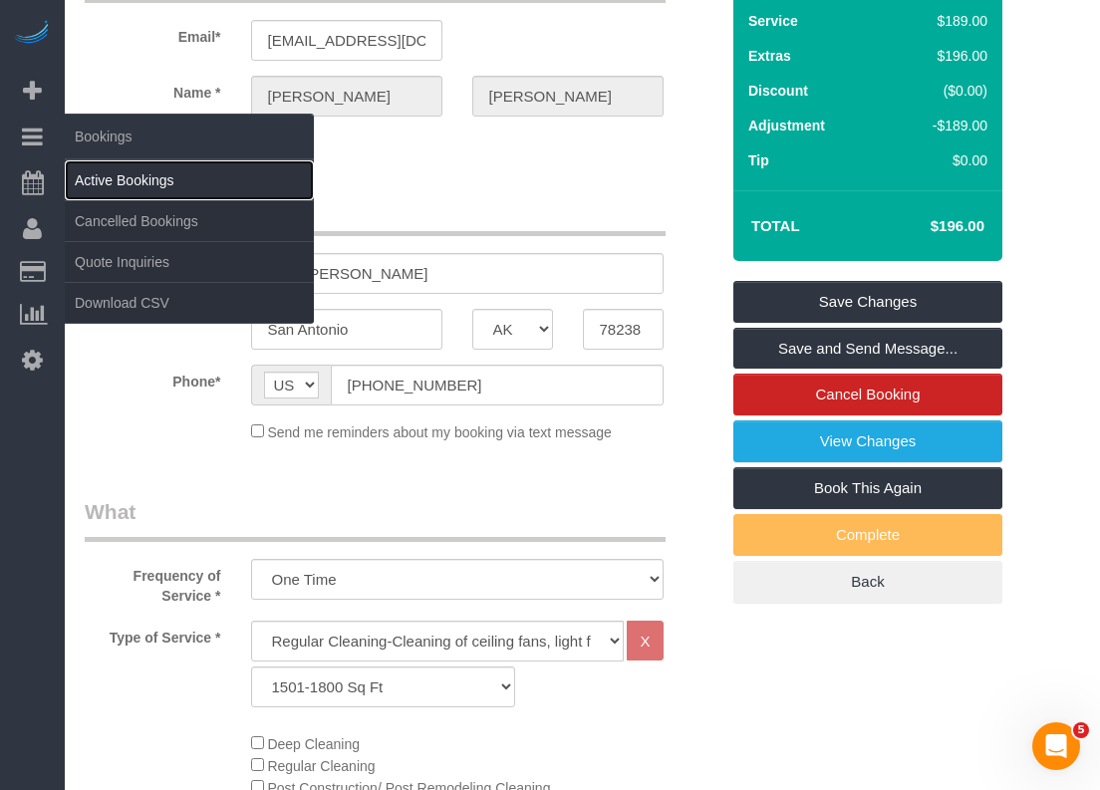
click at [112, 179] on link "Active Bookings" at bounding box center [189, 180] width 249 height 40
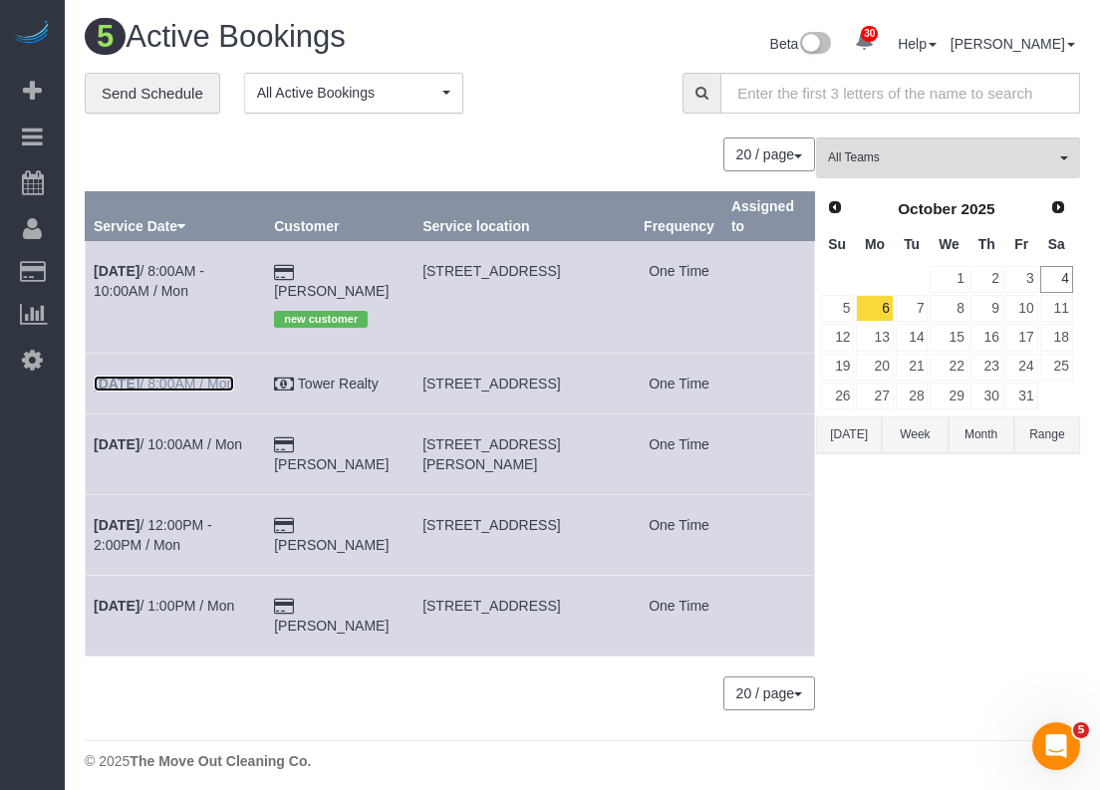
click at [180, 376] on link "Oct 6th / 8:00AM / Mon" at bounding box center [164, 384] width 140 height 16
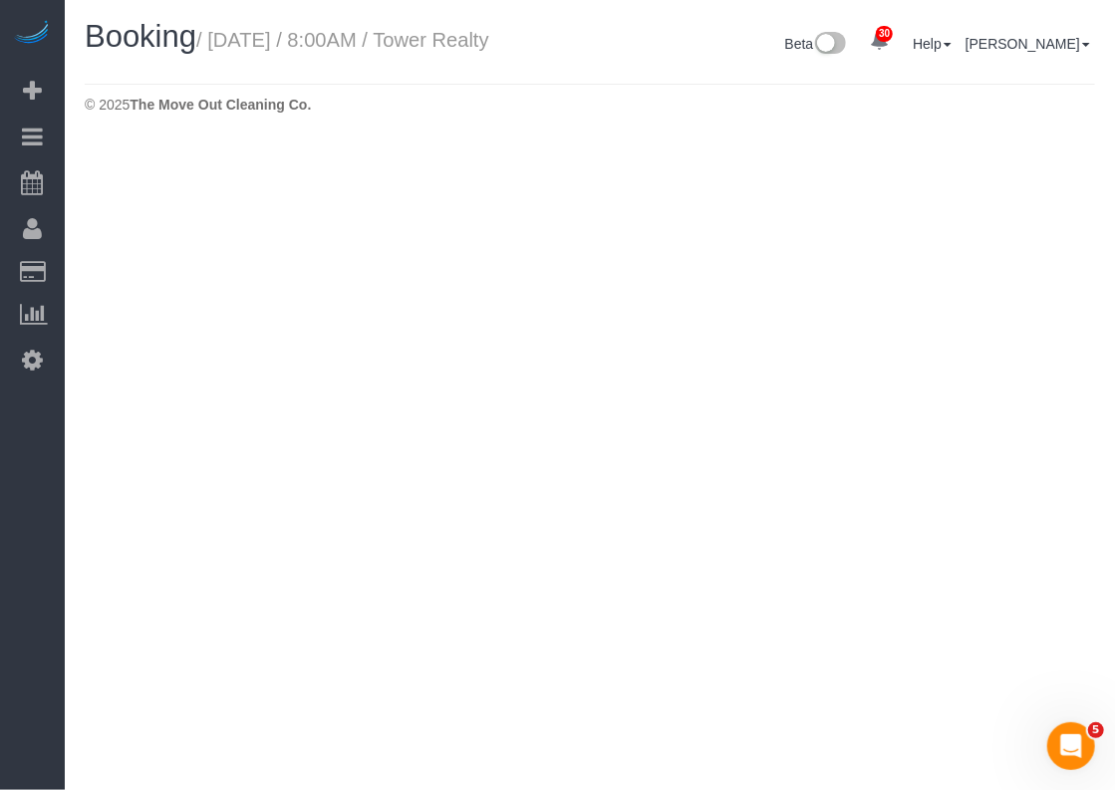
select select "[GEOGRAPHIC_DATA]"
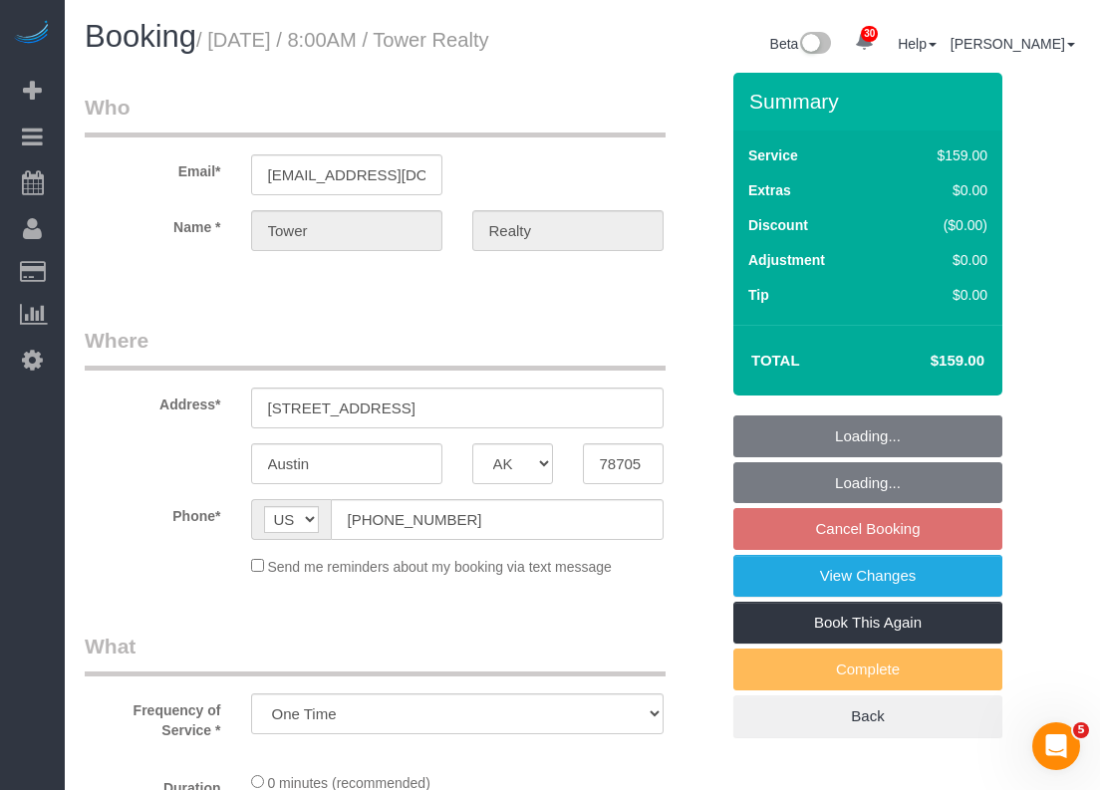
select select "object:10822"
select select "3"
drag, startPoint x: 412, startPoint y: 429, endPoint x: 261, endPoint y: 433, distance: 151.5
click at [261, 428] on input "611 W 22nd St Suite B." at bounding box center [457, 408] width 412 height 41
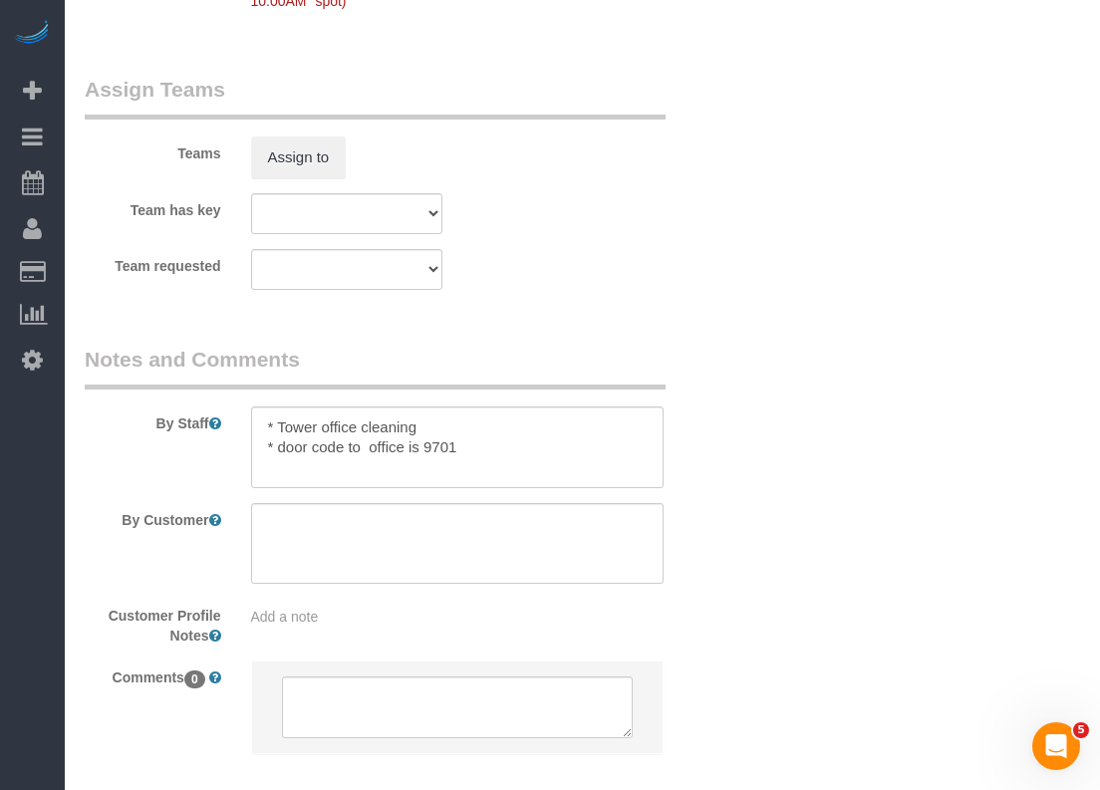
scroll to position [2205, 0]
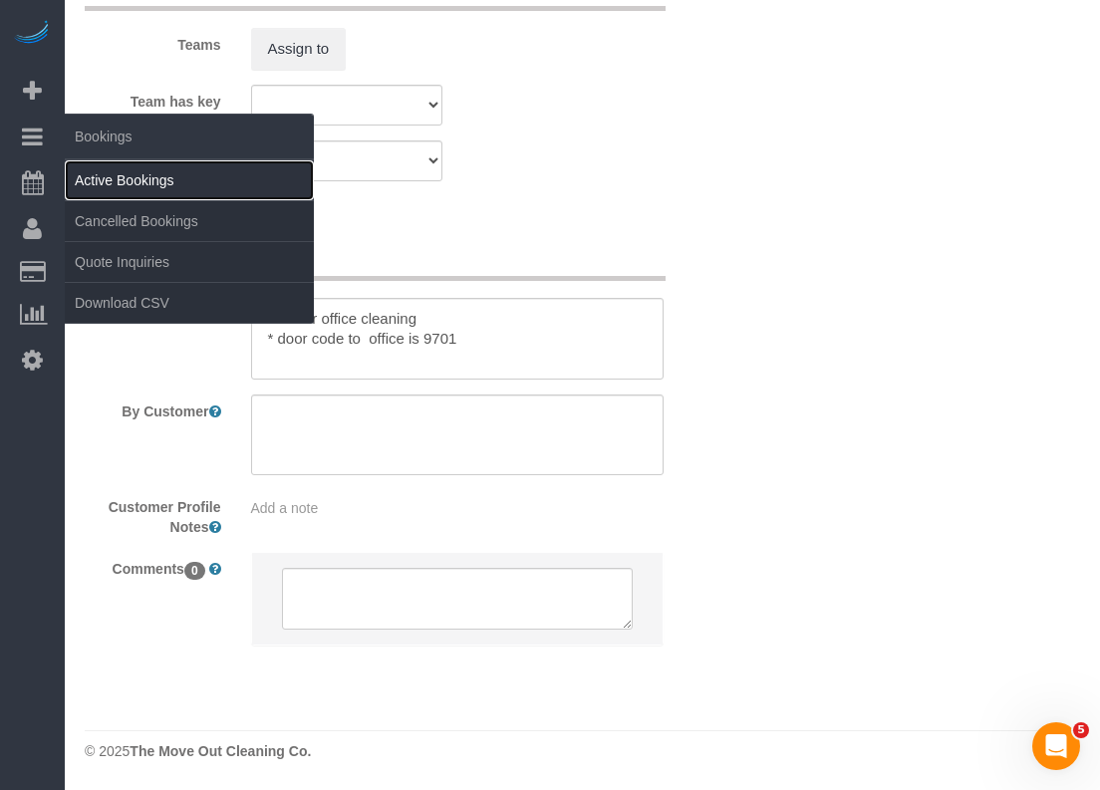
click at [109, 179] on link "Active Bookings" at bounding box center [189, 180] width 249 height 40
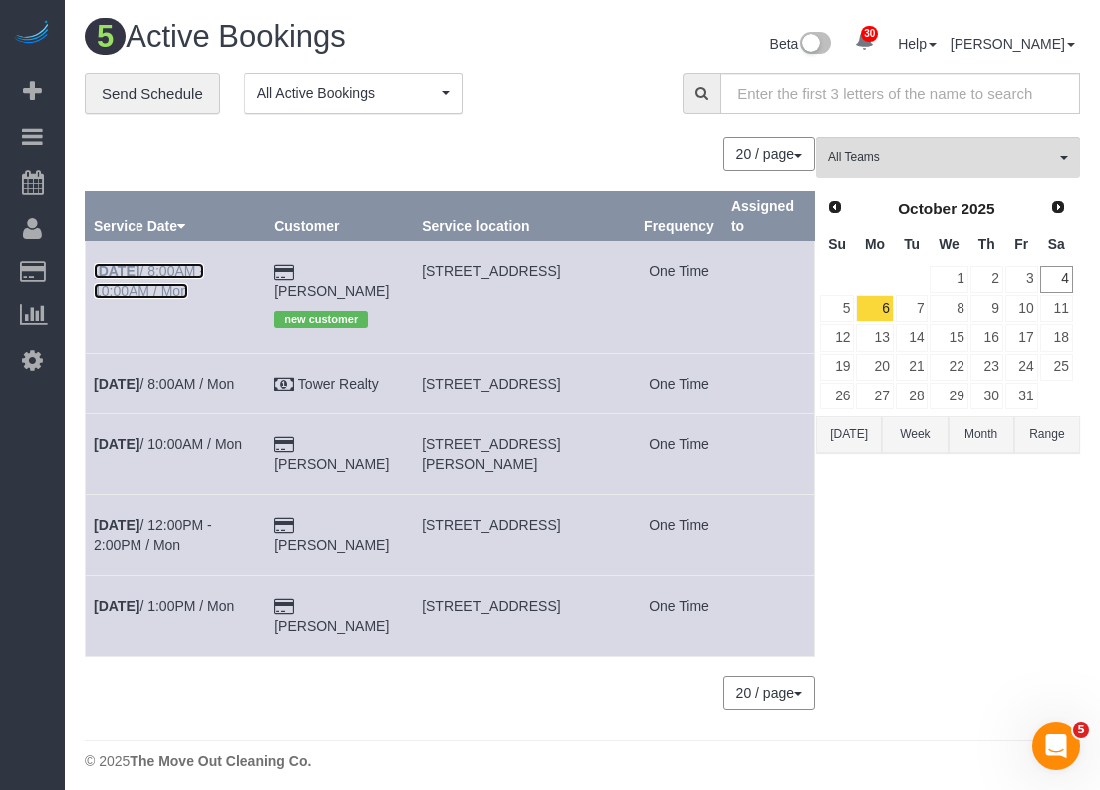
drag, startPoint x: 384, startPoint y: 272, endPoint x: 203, endPoint y: 272, distance: 180.3
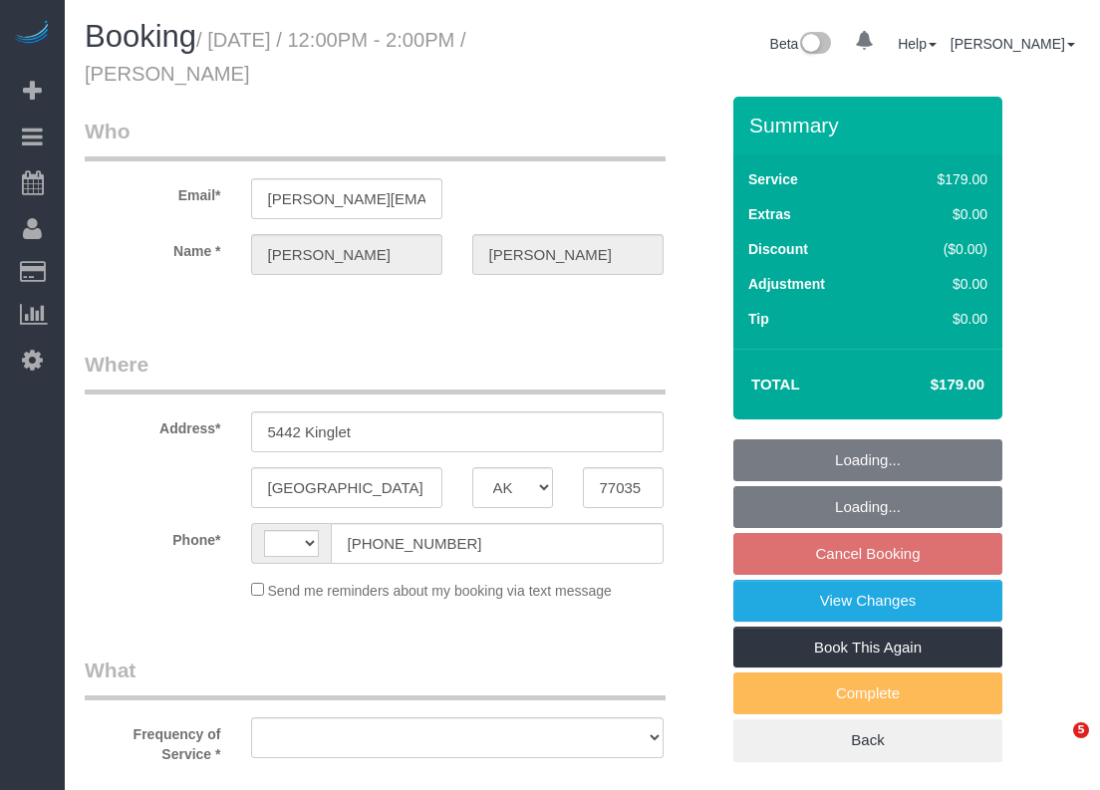
select select "[GEOGRAPHIC_DATA]"
select select "object:549"
select select "3"
select select "string:[GEOGRAPHIC_DATA]"
select select "string:fspay-f8ccdaad-94f3-408f-b6c5-b4aa2ce9e423"
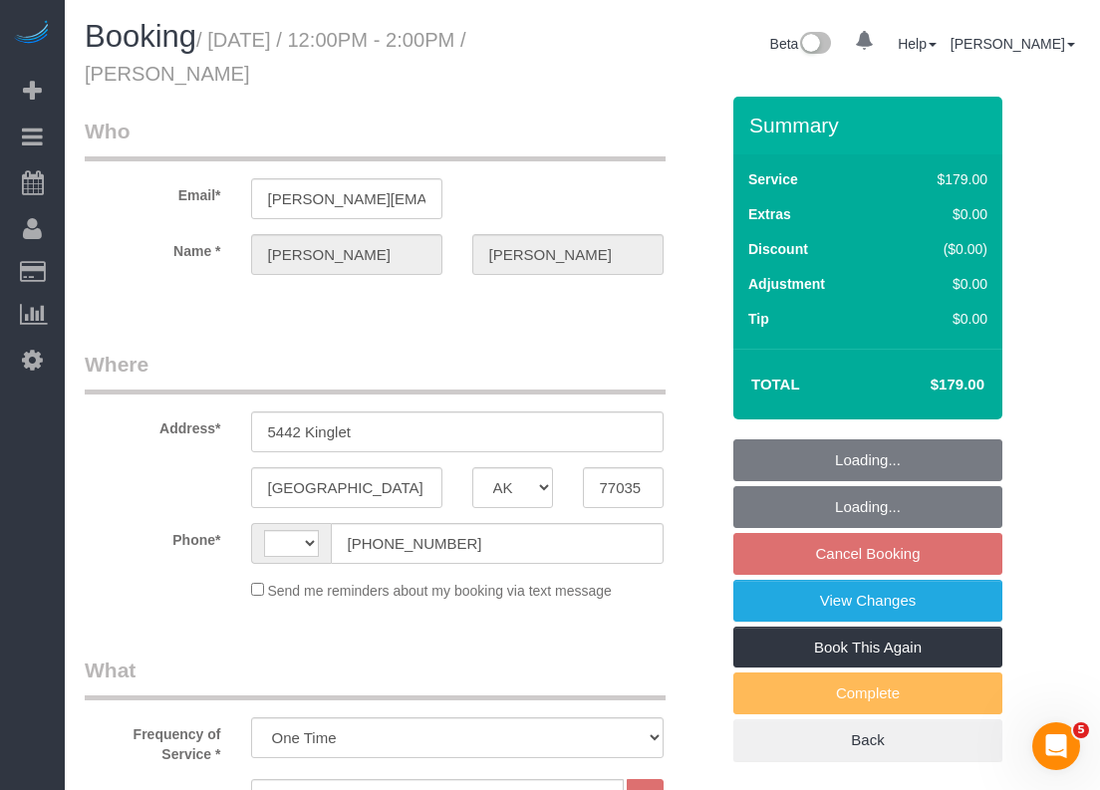
select select "spot3"
select select "object:874"
click at [482, 543] on input "[PHONE_NUMBER]" at bounding box center [497, 543] width 333 height 41
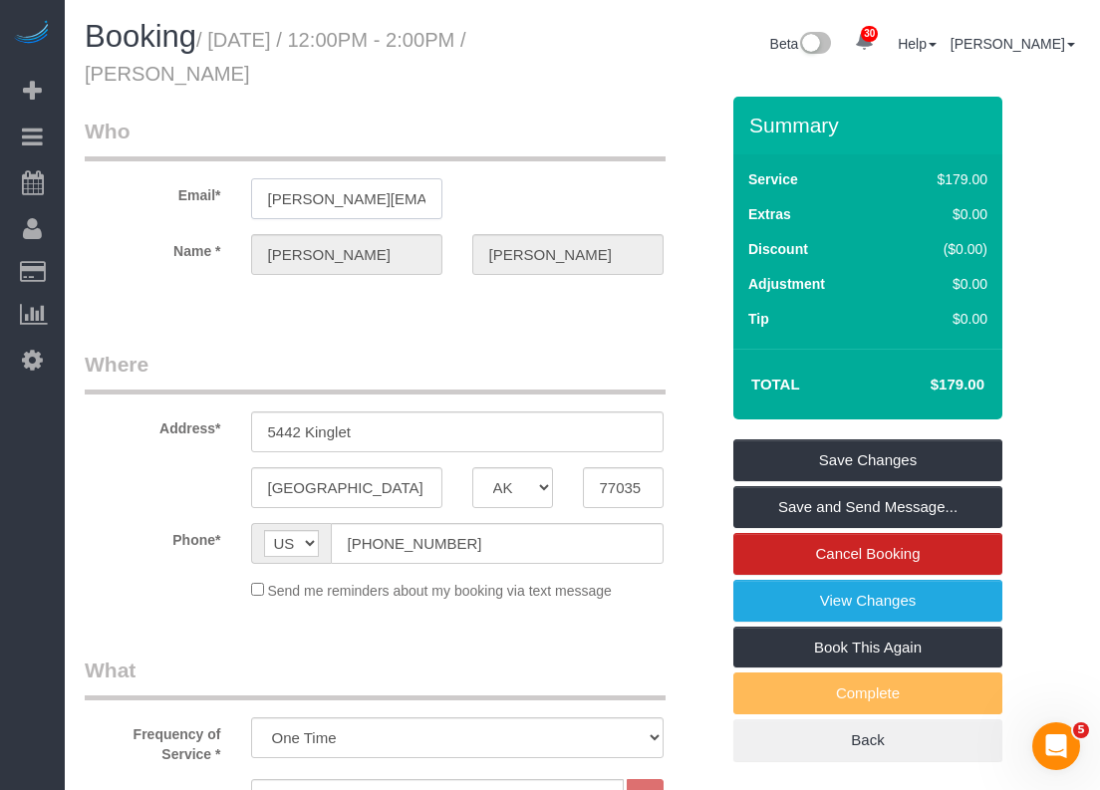
click at [397, 195] on input "[PERSON_NAME][EMAIL_ADDRESS][DOMAIN_NAME]" at bounding box center [346, 198] width 191 height 41
click at [570, 232] on sui-booking-customer "Email* [PERSON_NAME][EMAIL_ADDRESS][DOMAIN_NAME] Name * [PERSON_NAME]" at bounding box center [402, 206] width 634 height 178
click at [453, 431] on input "5442 Kinglet" at bounding box center [457, 431] width 412 height 41
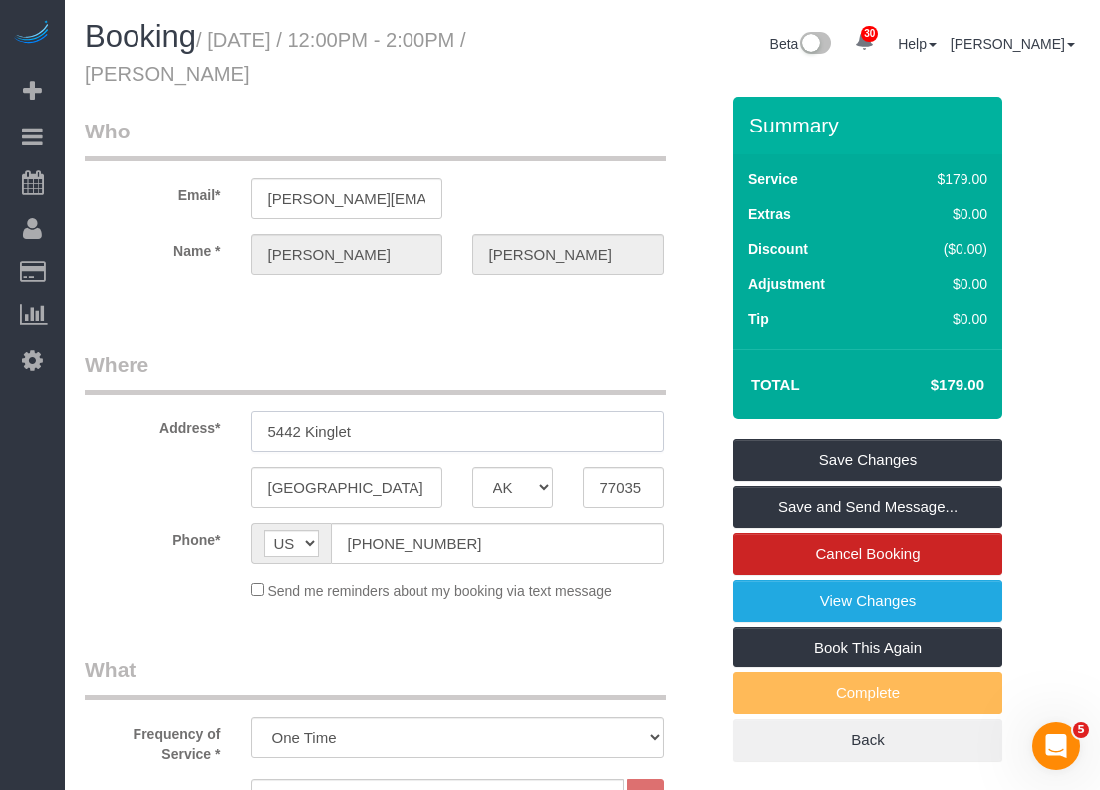
click at [453, 431] on input "5442 Kinglet" at bounding box center [457, 431] width 412 height 41
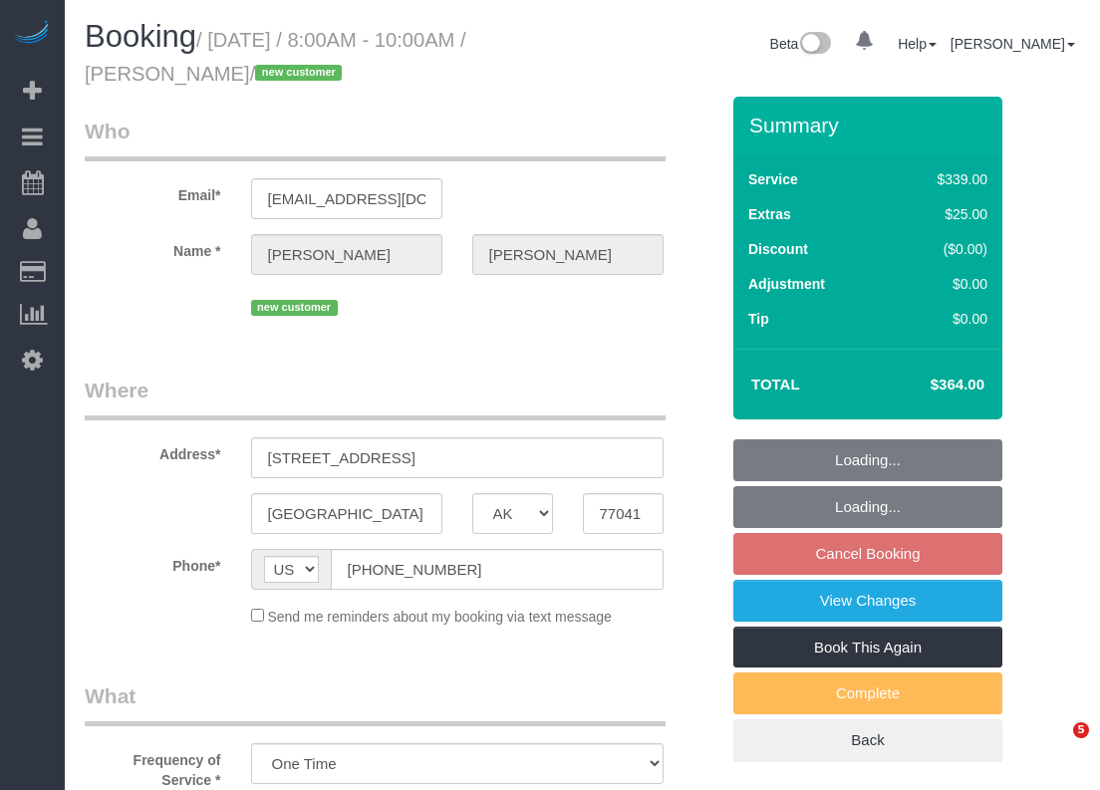
select select "[GEOGRAPHIC_DATA]"
select select "3"
select select "spot1"
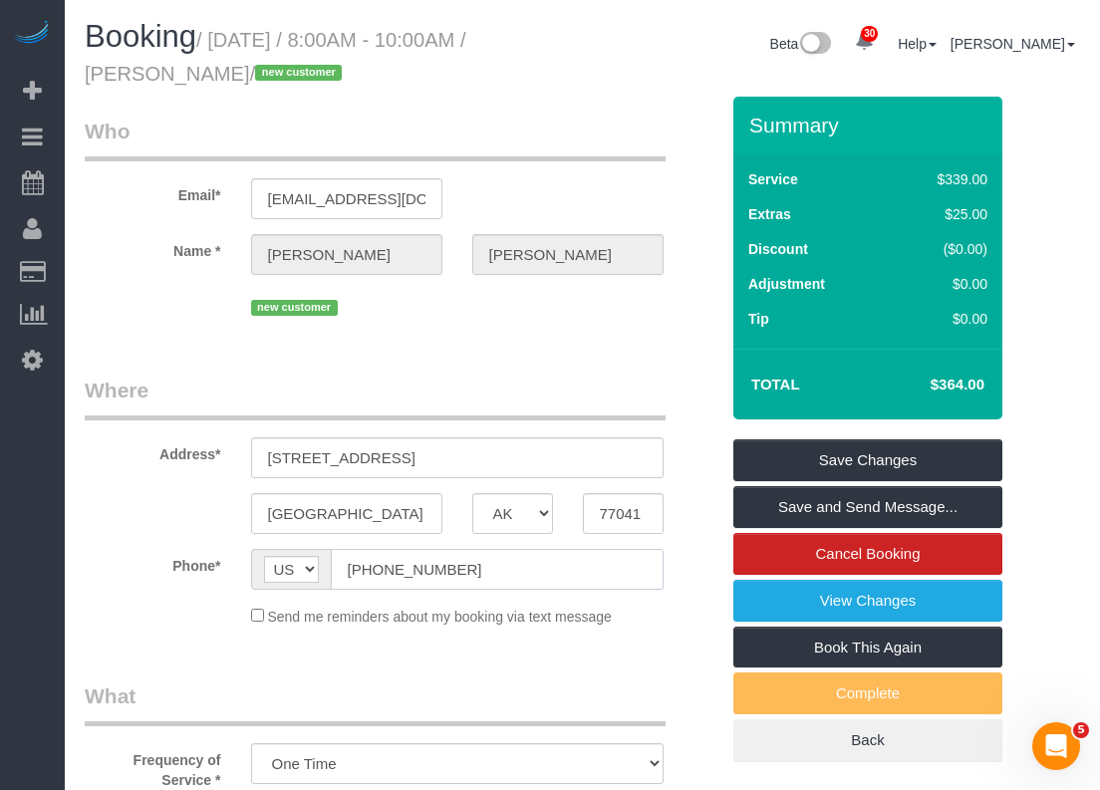
click at [496, 551] on input "(346) 448-1332" at bounding box center [497, 569] width 333 height 41
click at [491, 564] on input "(346) 448-1332" at bounding box center [497, 569] width 333 height 41
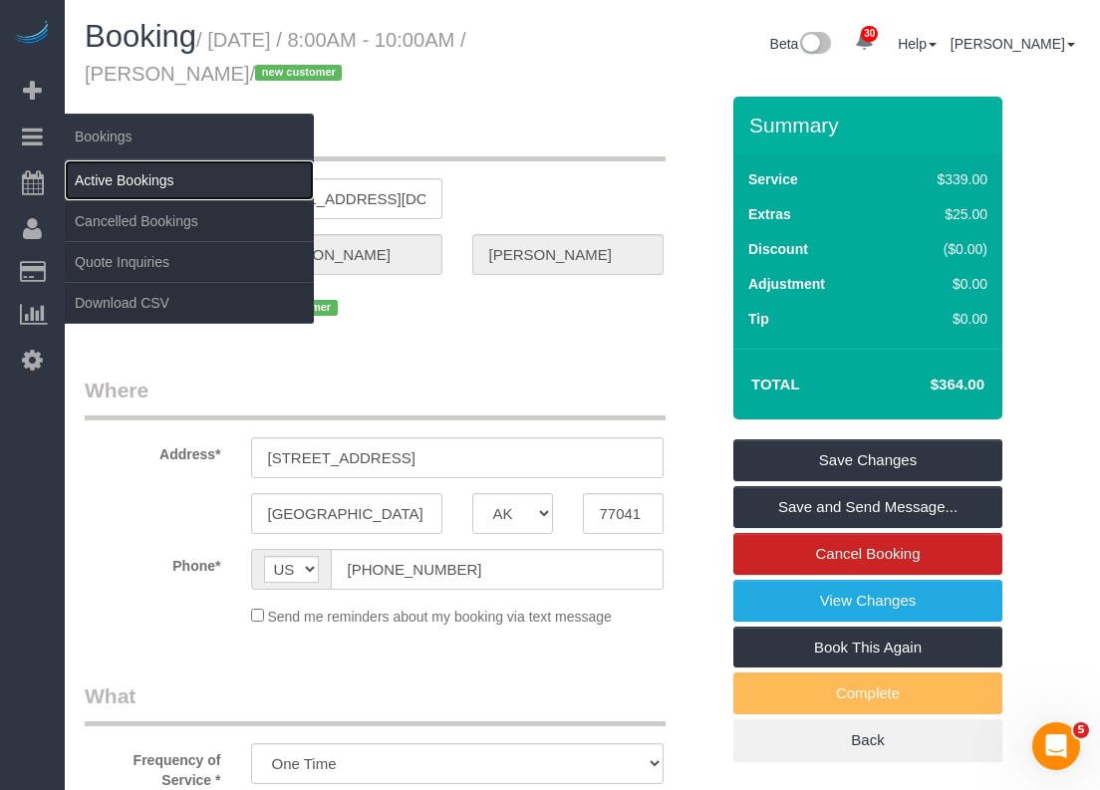
click at [133, 175] on link "Active Bookings" at bounding box center [189, 180] width 249 height 40
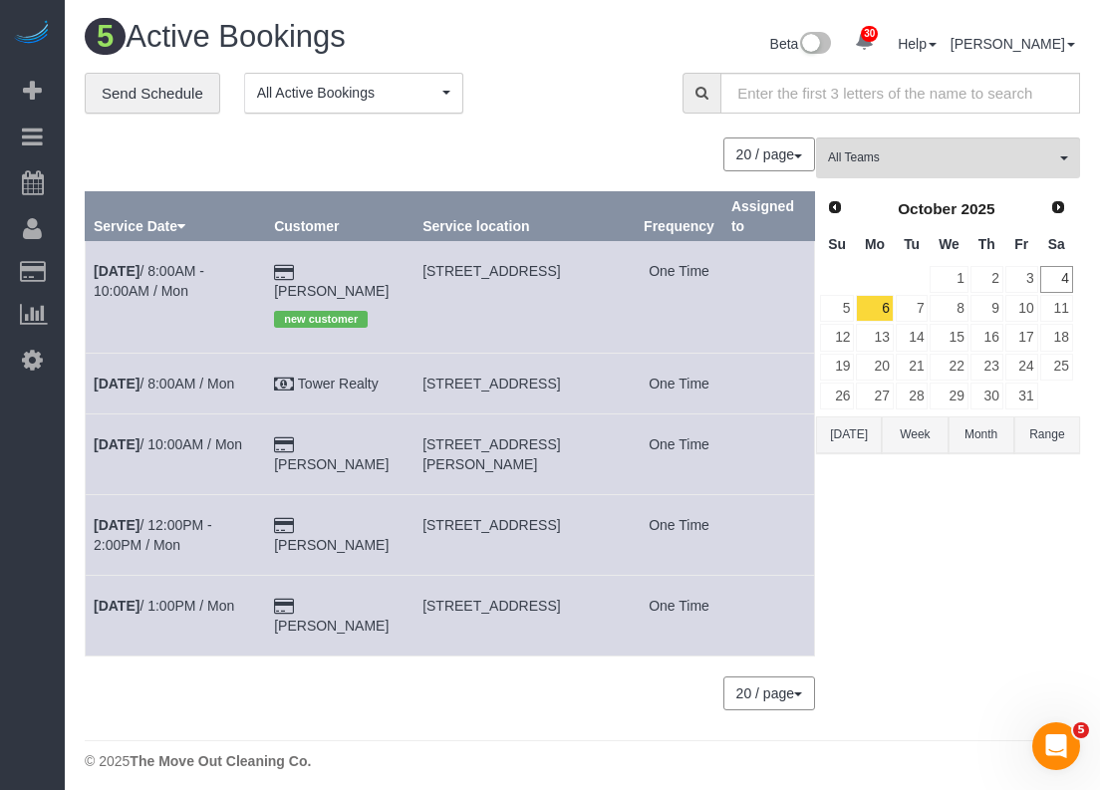
drag, startPoint x: 428, startPoint y: 269, endPoint x: 550, endPoint y: 285, distance: 122.6
click at [550, 285] on td "5306 Pebble Way Lane, Houston, TX 77041" at bounding box center [524, 297] width 221 height 112
drag, startPoint x: 550, startPoint y: 285, endPoint x: 428, endPoint y: 316, distance: 125.4
click at [428, 319] on td "5306 Pebble Way Lane, Houston, TX 77041" at bounding box center [524, 297] width 221 height 112
click at [406, 269] on td "Daniel Davies new customer" at bounding box center [340, 297] width 148 height 112
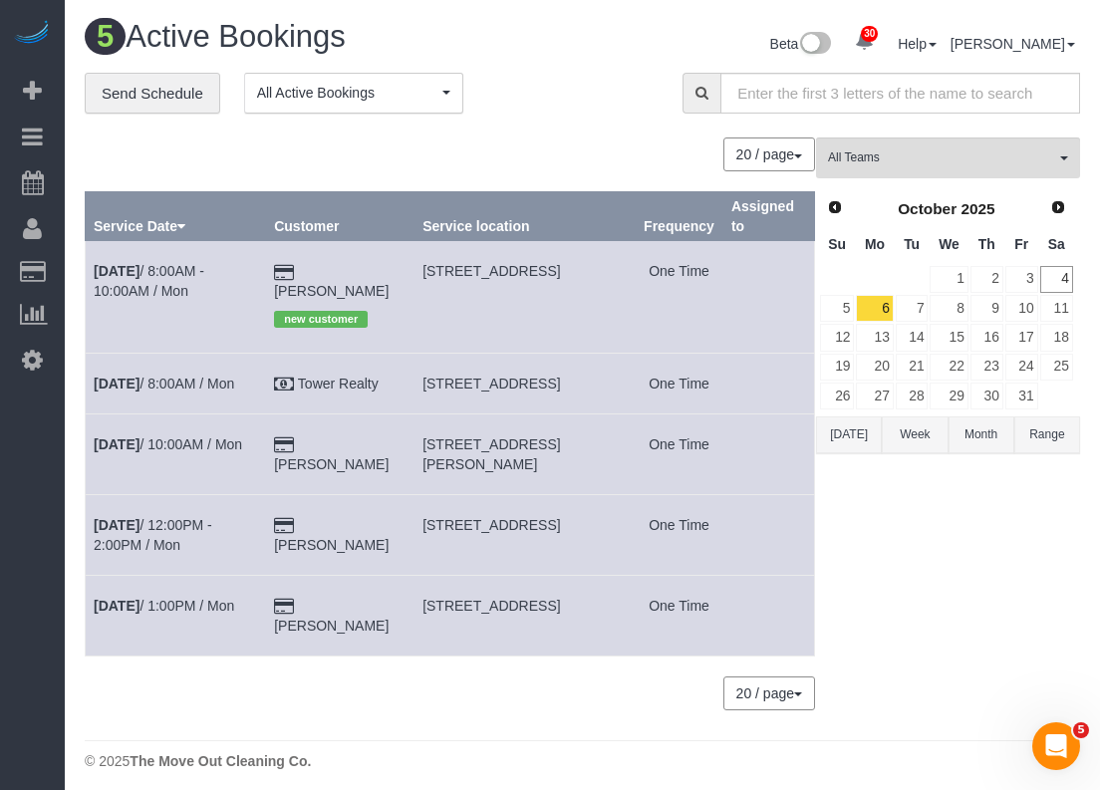
drag, startPoint x: 419, startPoint y: 265, endPoint x: 570, endPoint y: 266, distance: 150.4
click at [570, 266] on td "5306 Pebble Way Lane, Houston, TX 77041" at bounding box center [524, 297] width 221 height 112
copy span "5306 Pebble Way Lane"
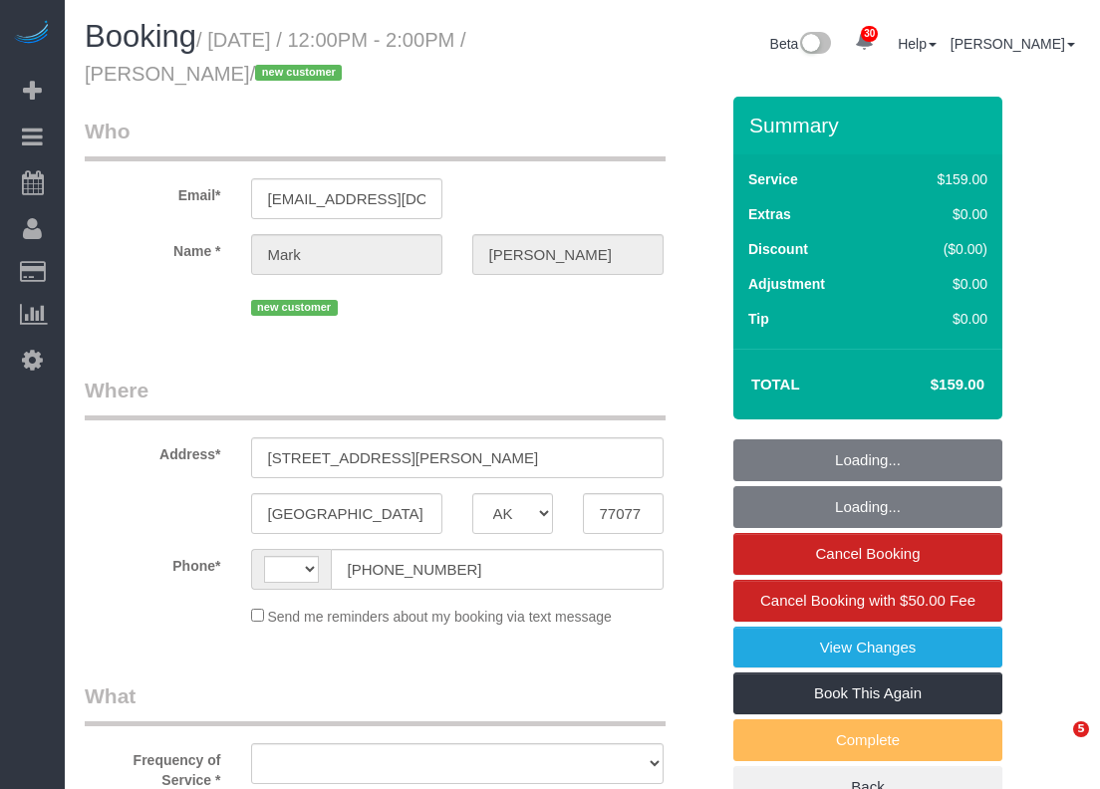
select select "[GEOGRAPHIC_DATA]"
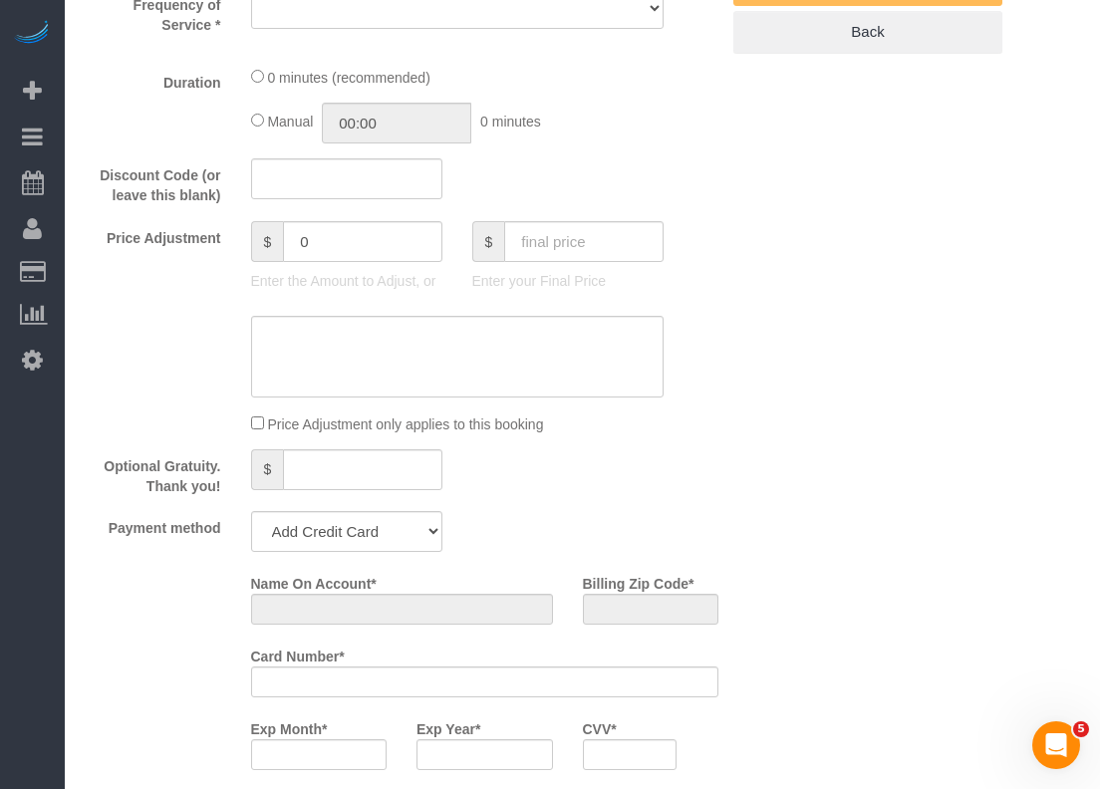
select select "string:[GEOGRAPHIC_DATA]"
select select "object:1037"
select select "string:fspay-bf44fdb3-d26e-42aa-b881-56603d81ecab"
select select "spot1"
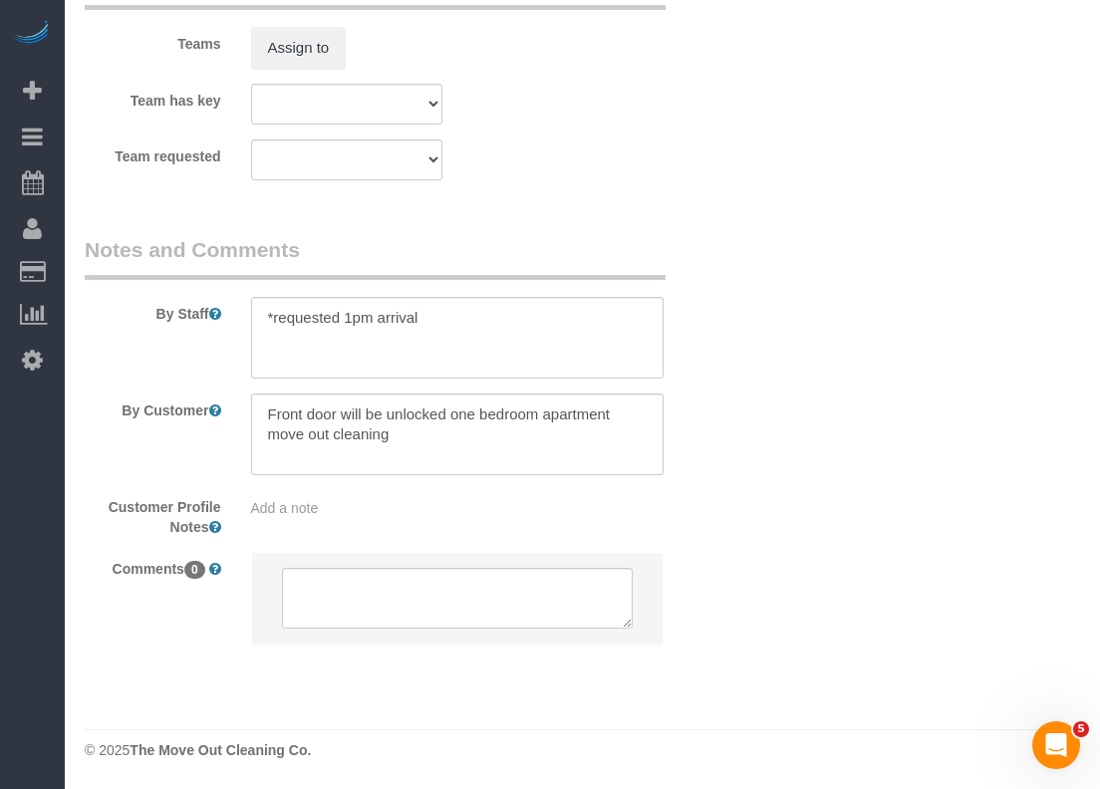
select select "3"
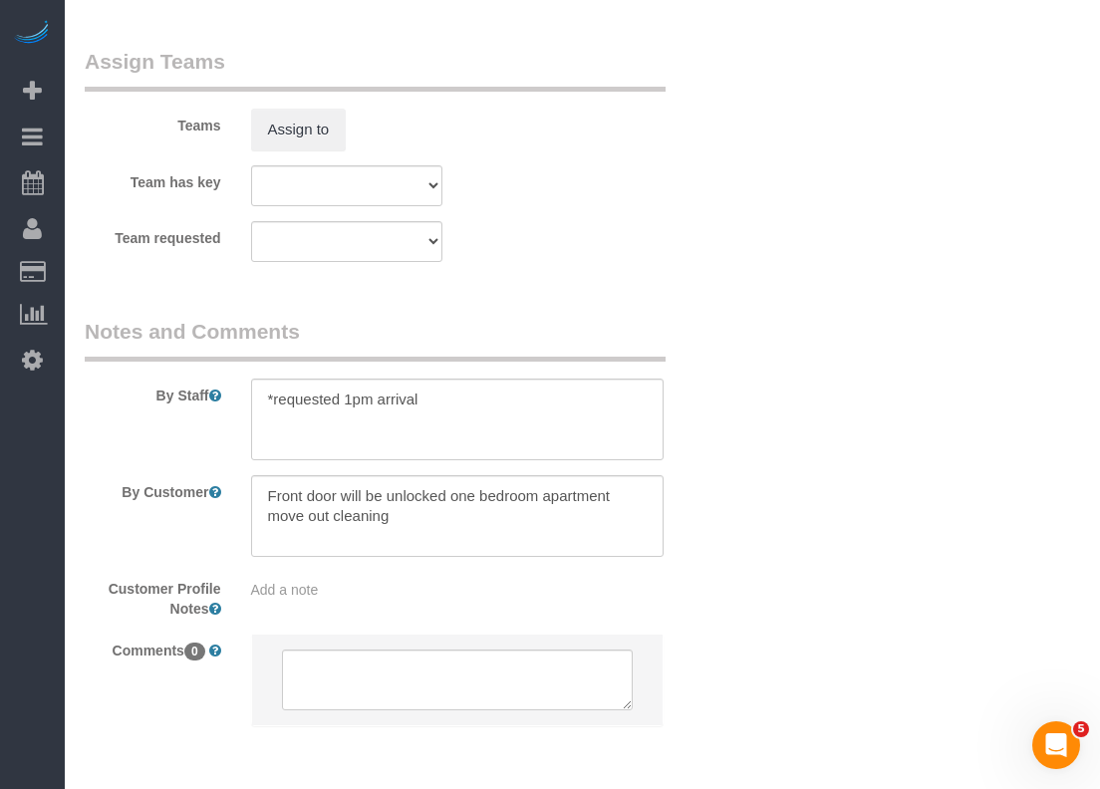
scroll to position [2084, 0]
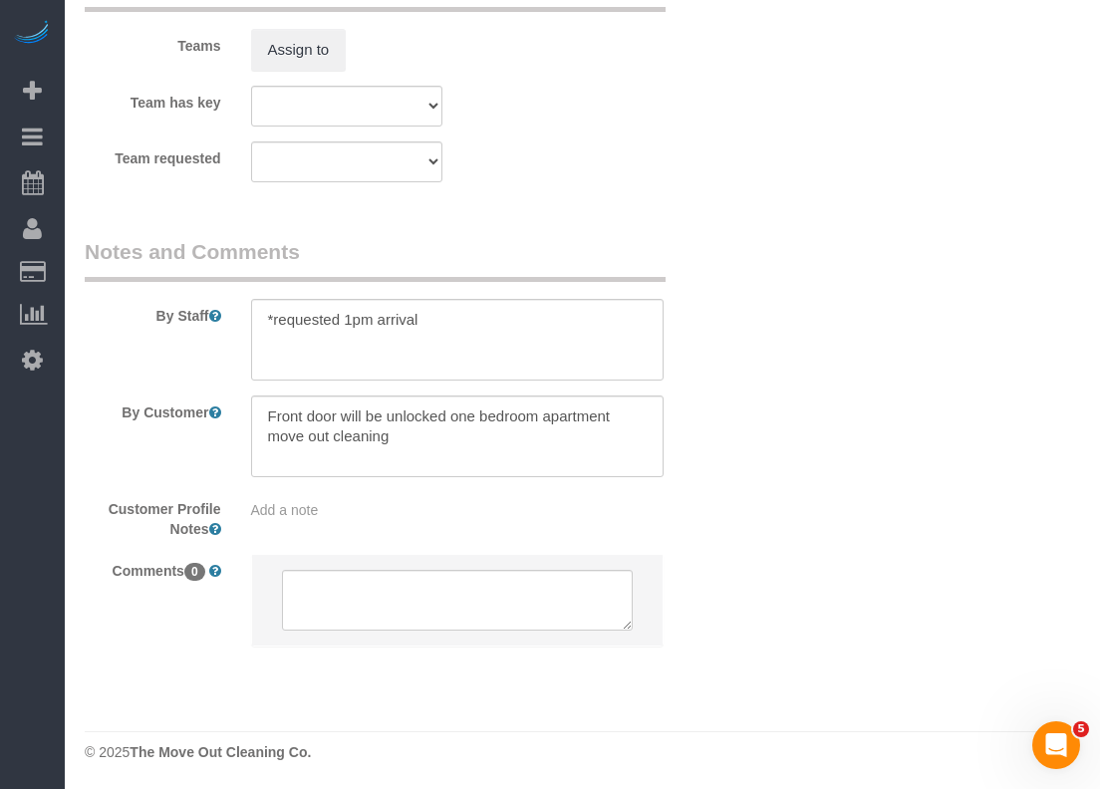
select select "object:1112"
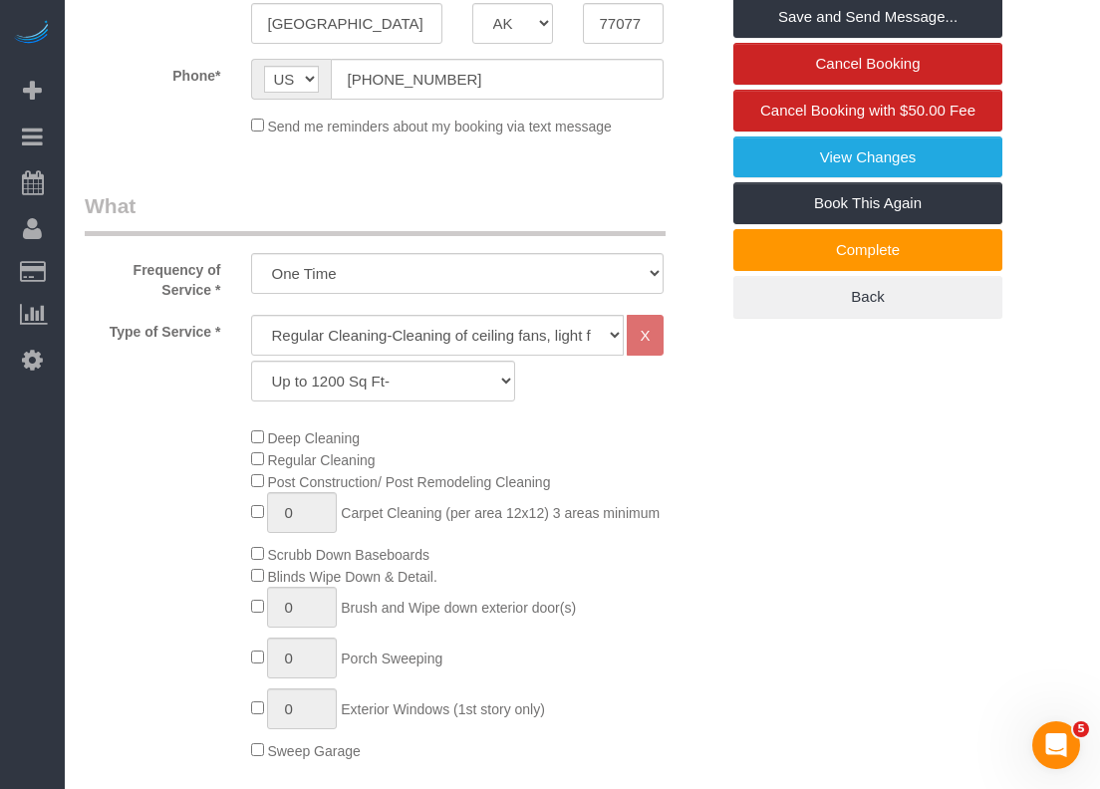
scroll to position [0, 0]
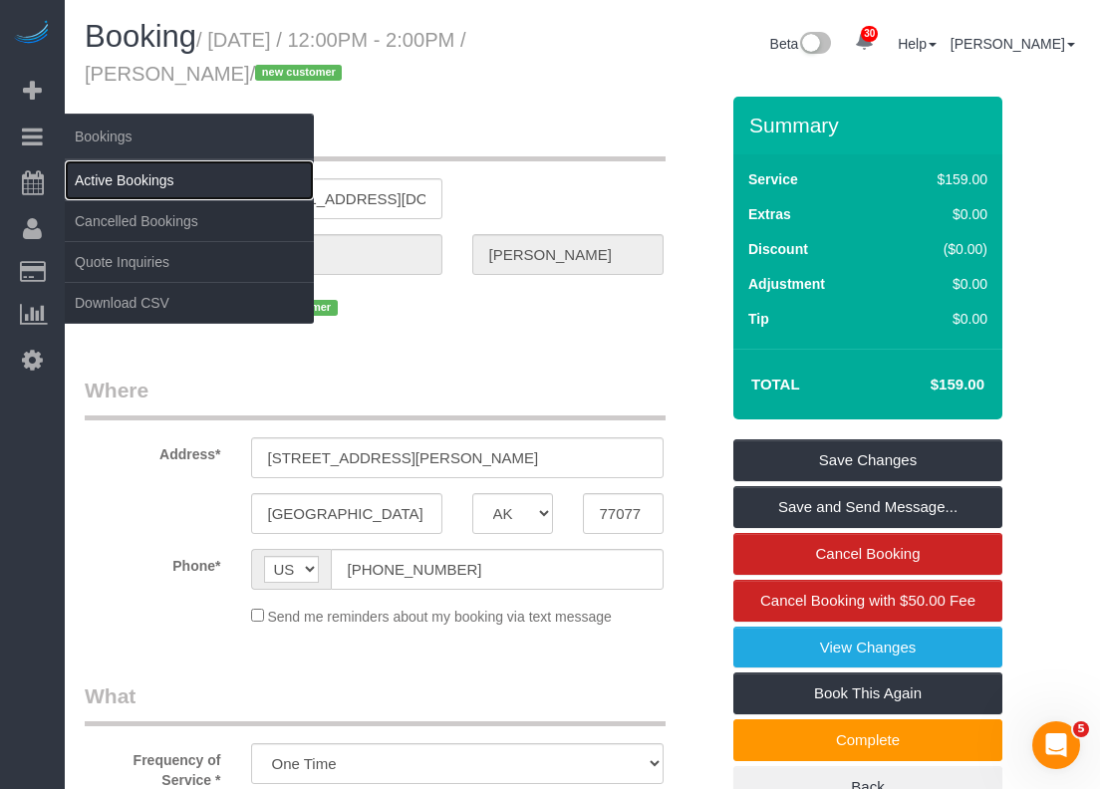
click at [108, 188] on link "Active Bookings" at bounding box center [189, 180] width 249 height 40
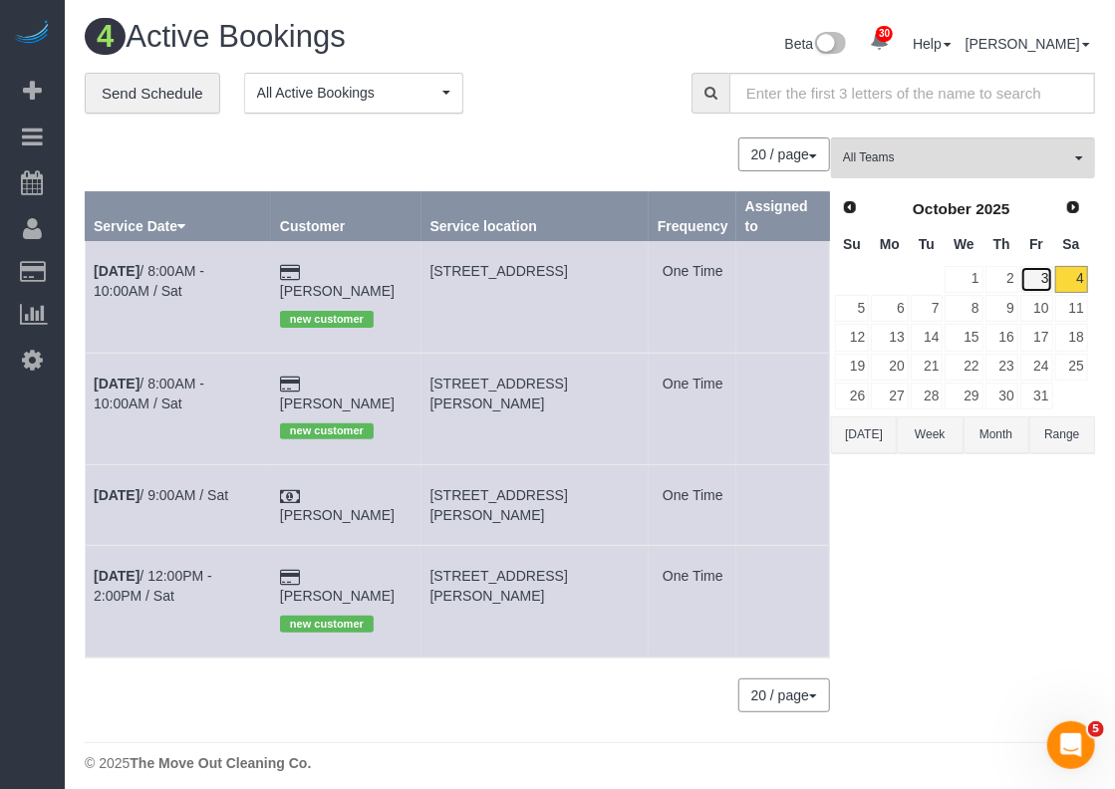
click at [1051, 276] on link "3" at bounding box center [1036, 279] width 33 height 27
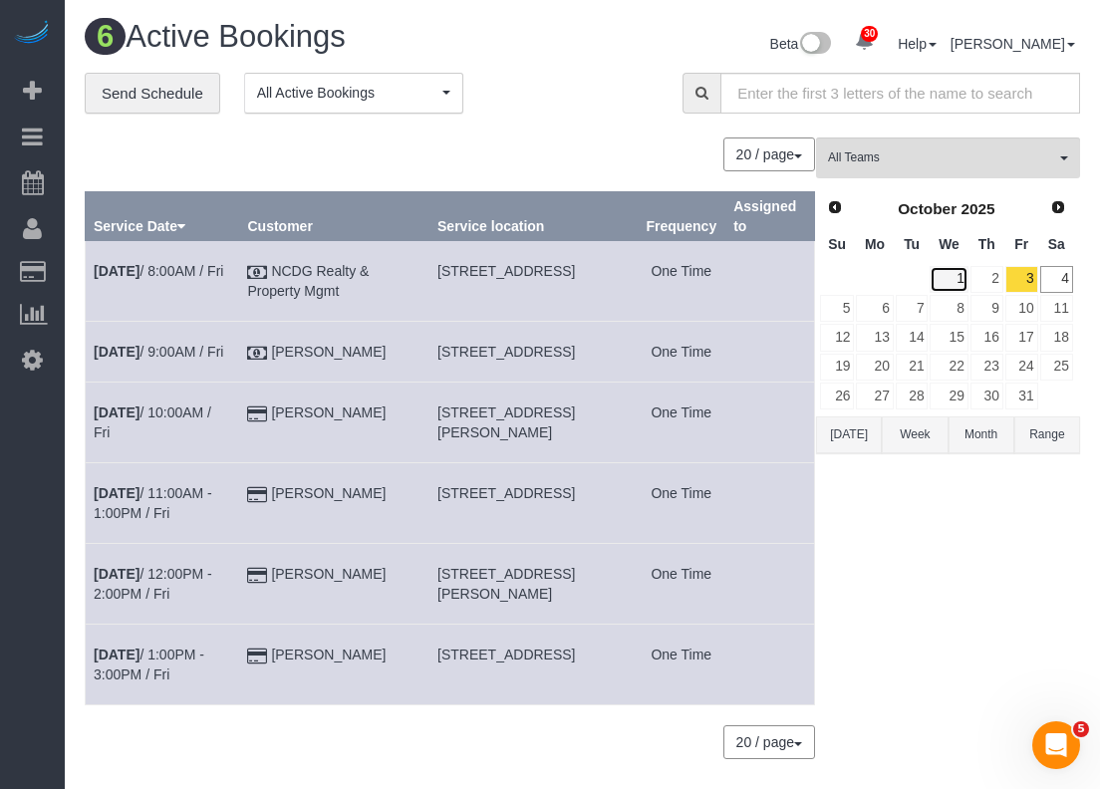
click at [952, 276] on link "1" at bounding box center [948, 279] width 38 height 27
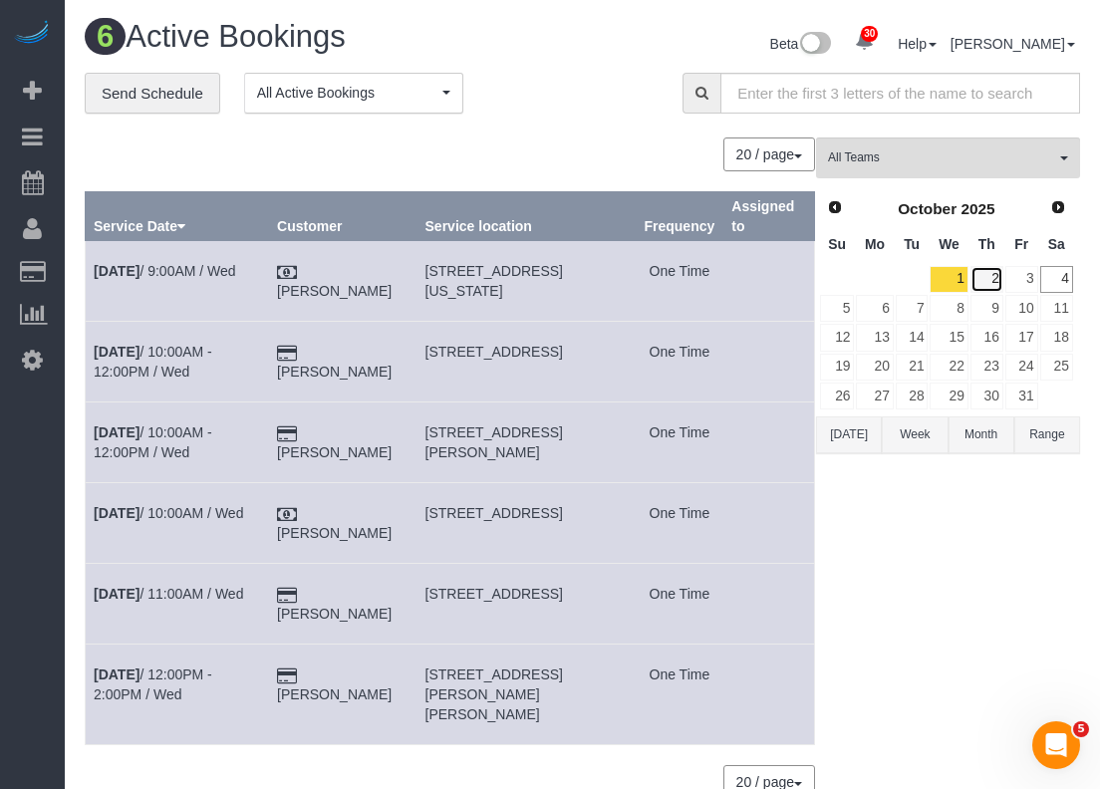
click at [993, 275] on link "2" at bounding box center [986, 279] width 33 height 27
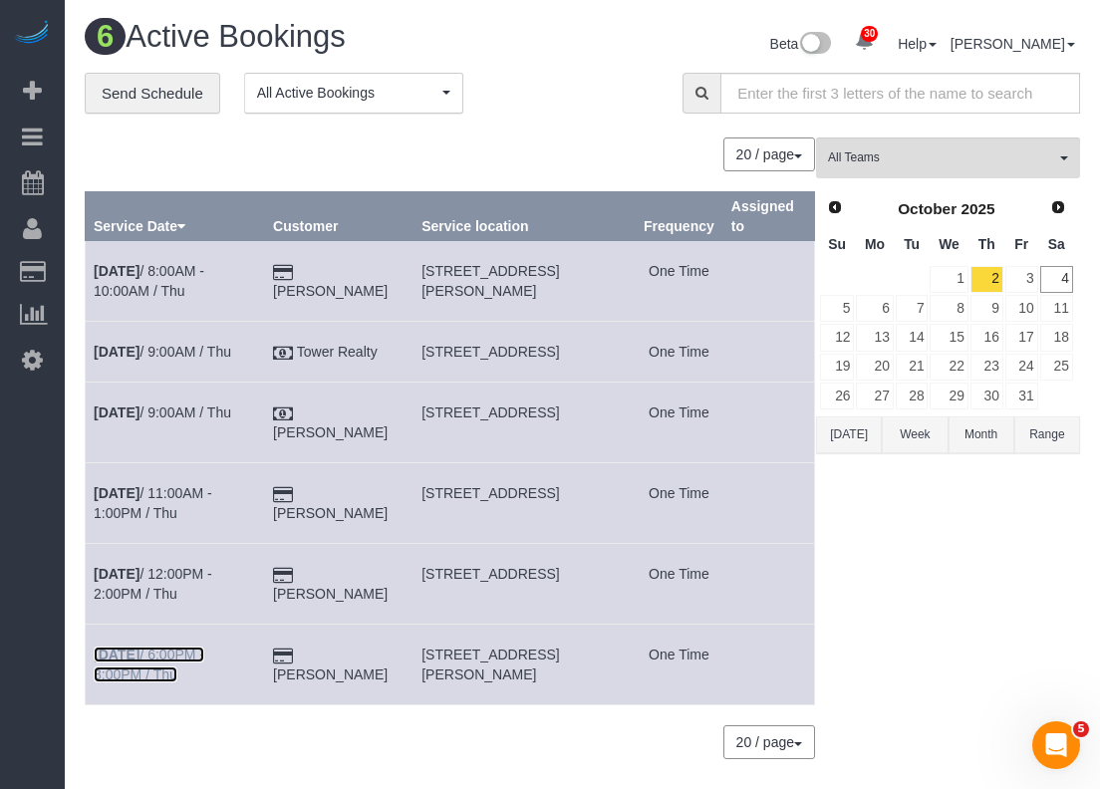
click at [183, 670] on link "Oct 2nd / 6:00PM - 8:00PM / Thu" at bounding box center [149, 665] width 111 height 36
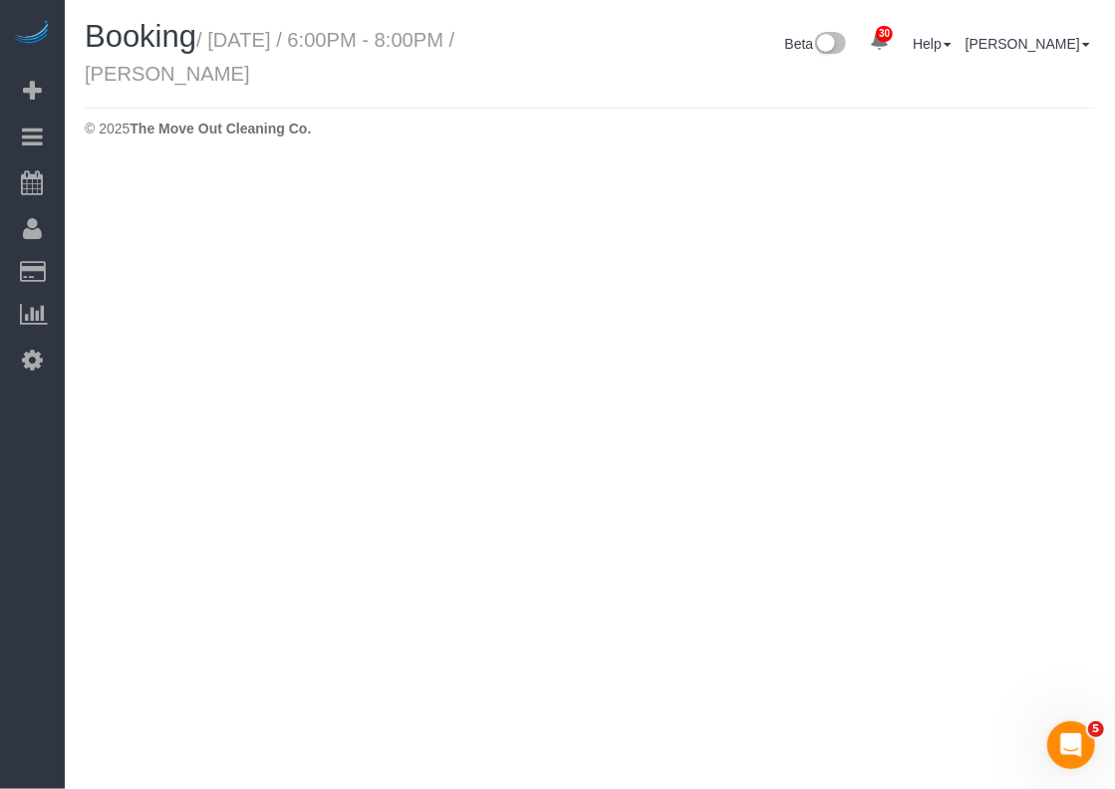
select select "[GEOGRAPHIC_DATA]"
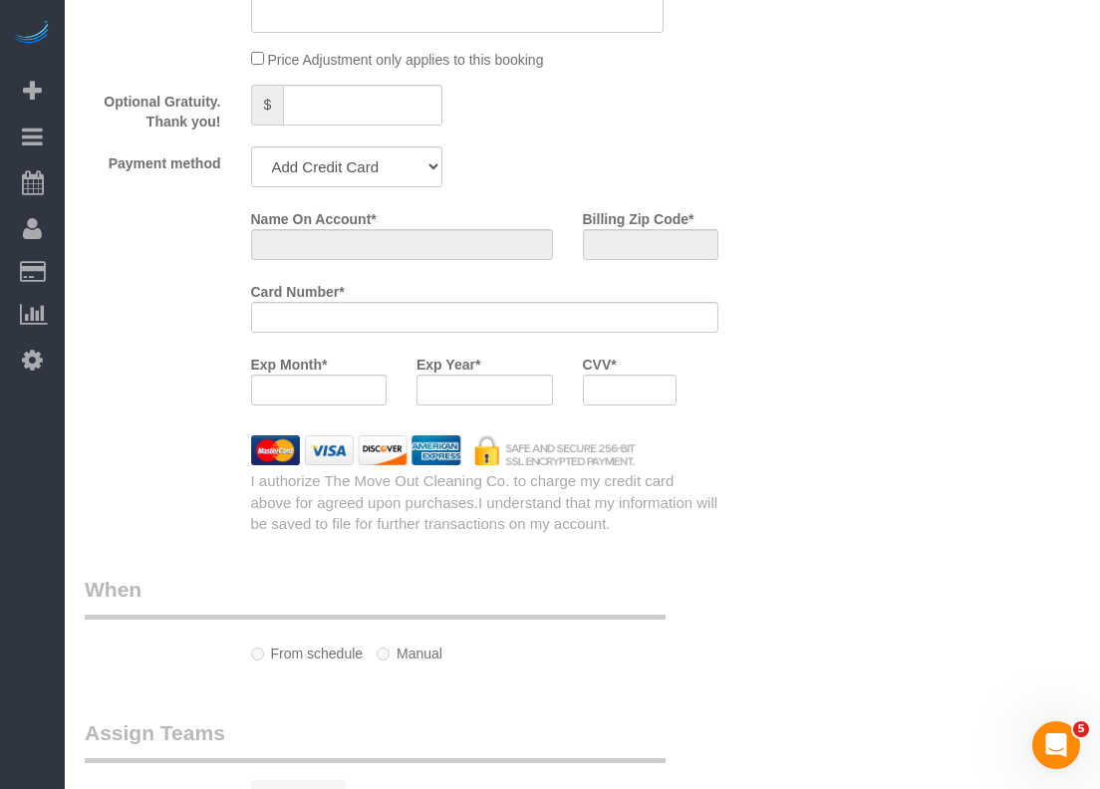
select select "object:2010"
select select "string:fspay-ceb08b2b-36ba-4fc8-99c8-cd9814410533"
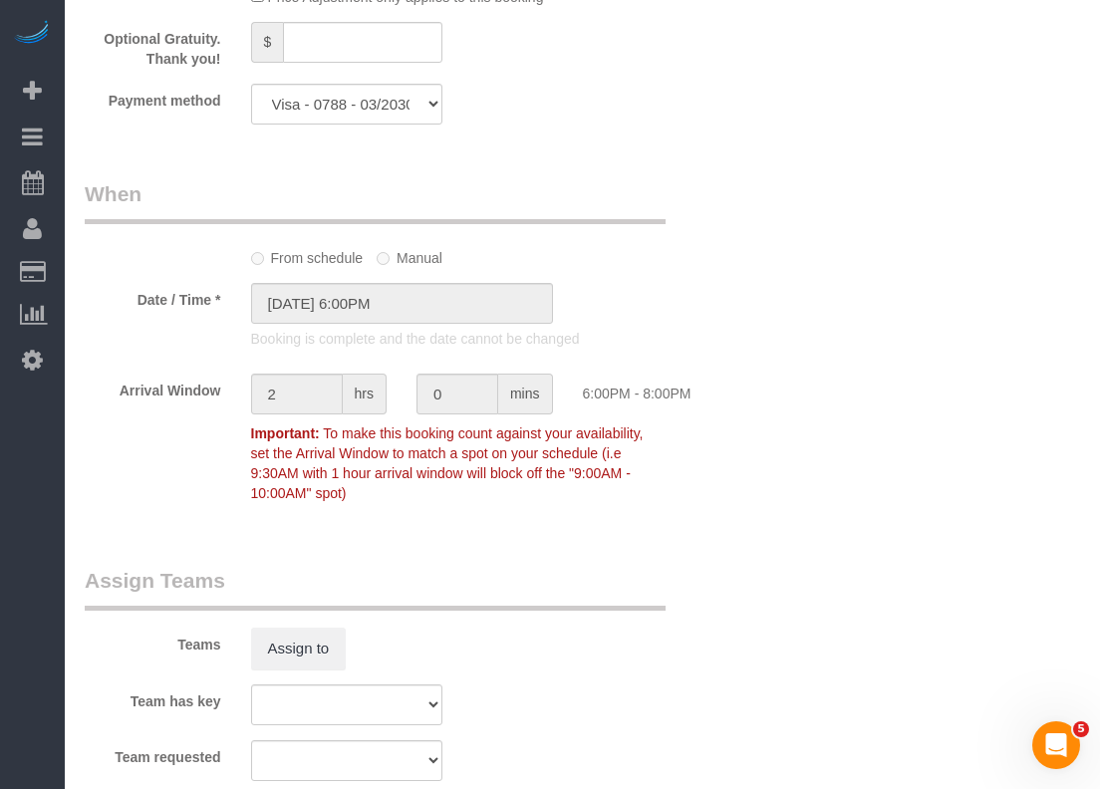
select select "object:2022"
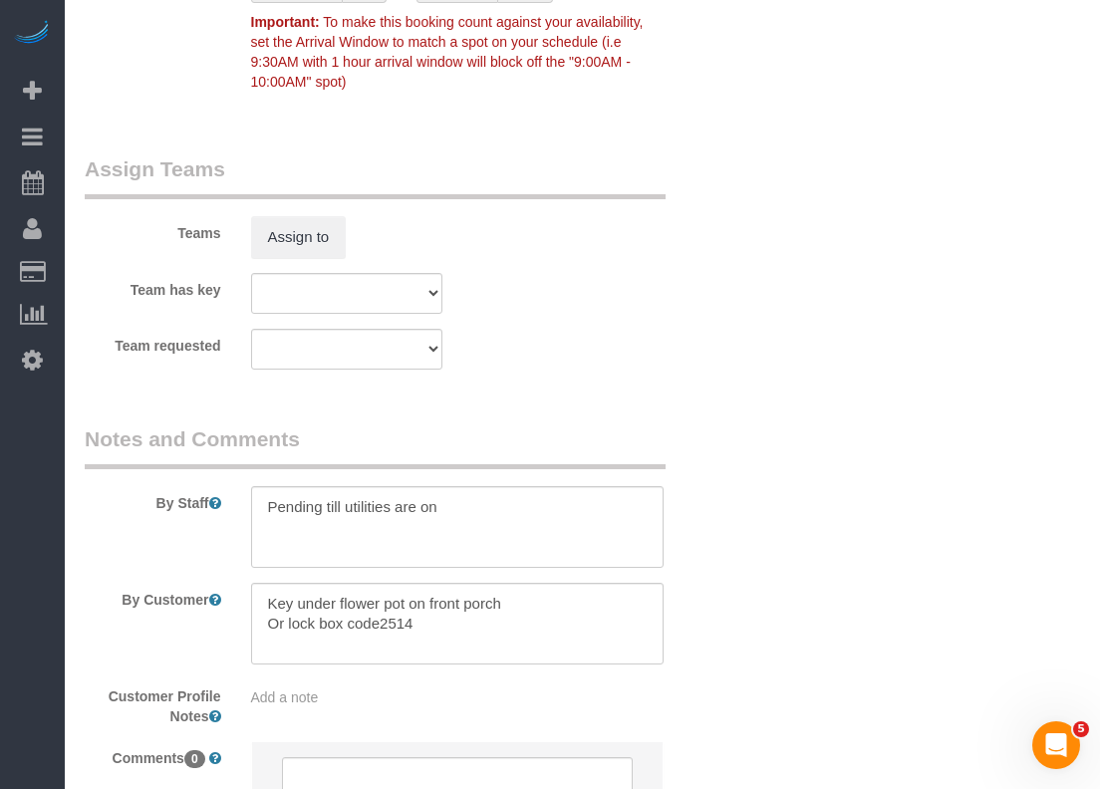
select select "3"
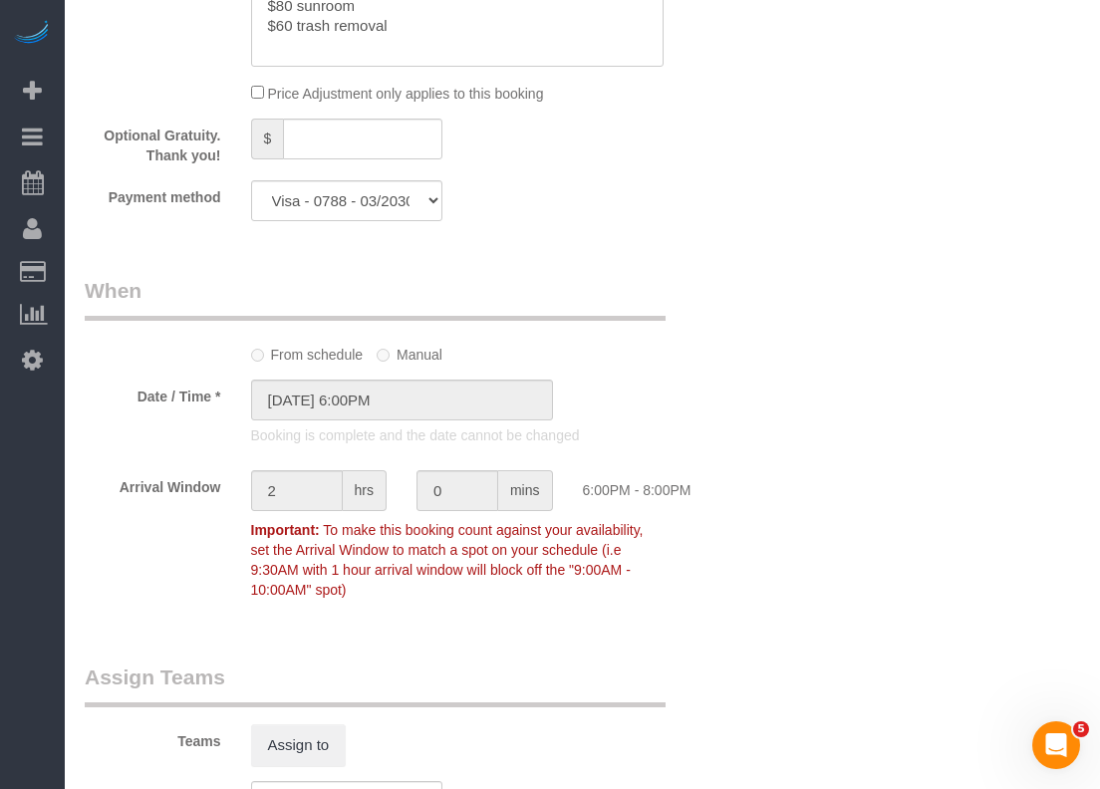
scroll to position [2301, 0]
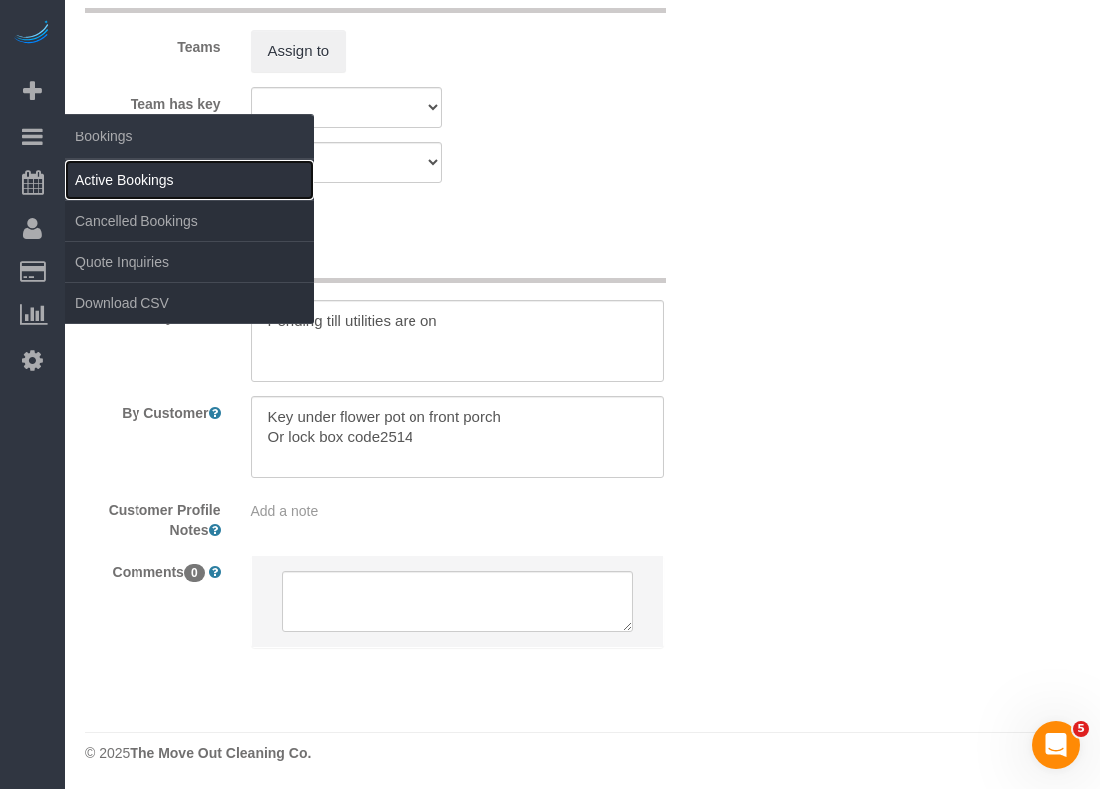
click at [103, 172] on link "Active Bookings" at bounding box center [189, 180] width 249 height 40
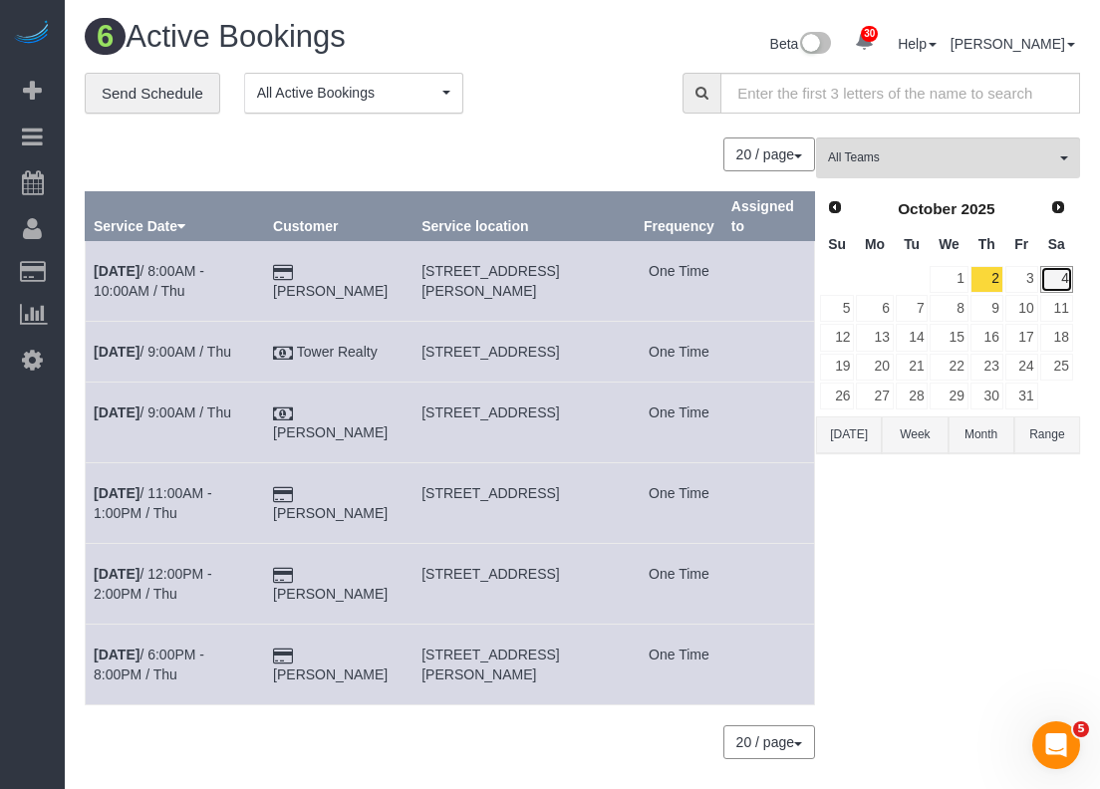
click at [1056, 272] on link "4" at bounding box center [1056, 279] width 33 height 27
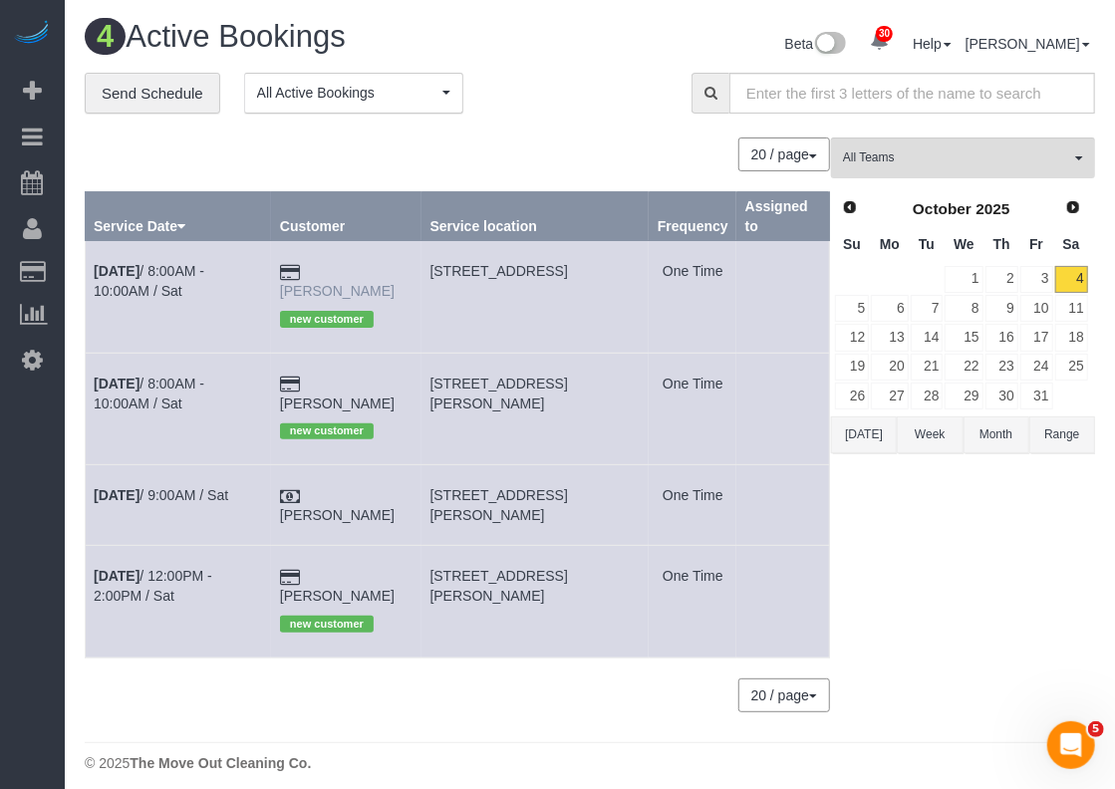
drag, startPoint x: 412, startPoint y: 266, endPoint x: 329, endPoint y: 268, distance: 83.7
click at [329, 268] on td "Micah Young new customer" at bounding box center [346, 297] width 150 height 112
copy link "Micah Young"
click at [202, 265] on link "Oct 4th / 8:00AM - 10:00AM / Sat" at bounding box center [149, 281] width 111 height 36
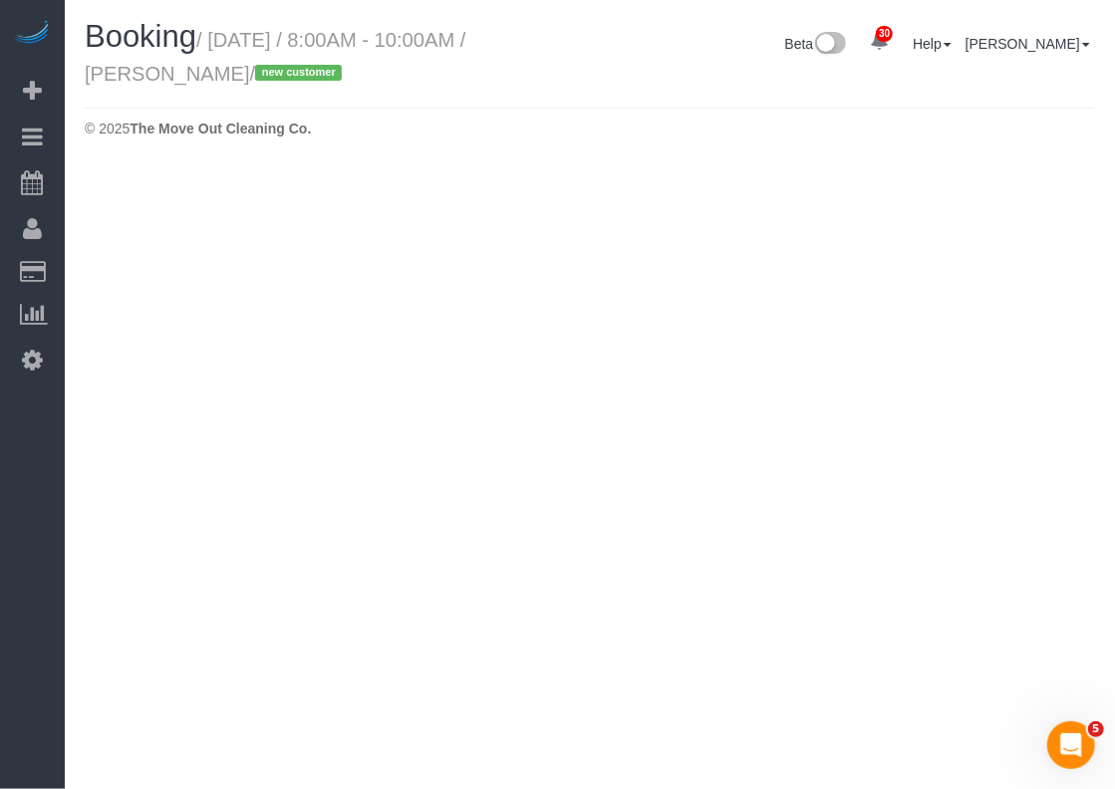
select select "[GEOGRAPHIC_DATA]"
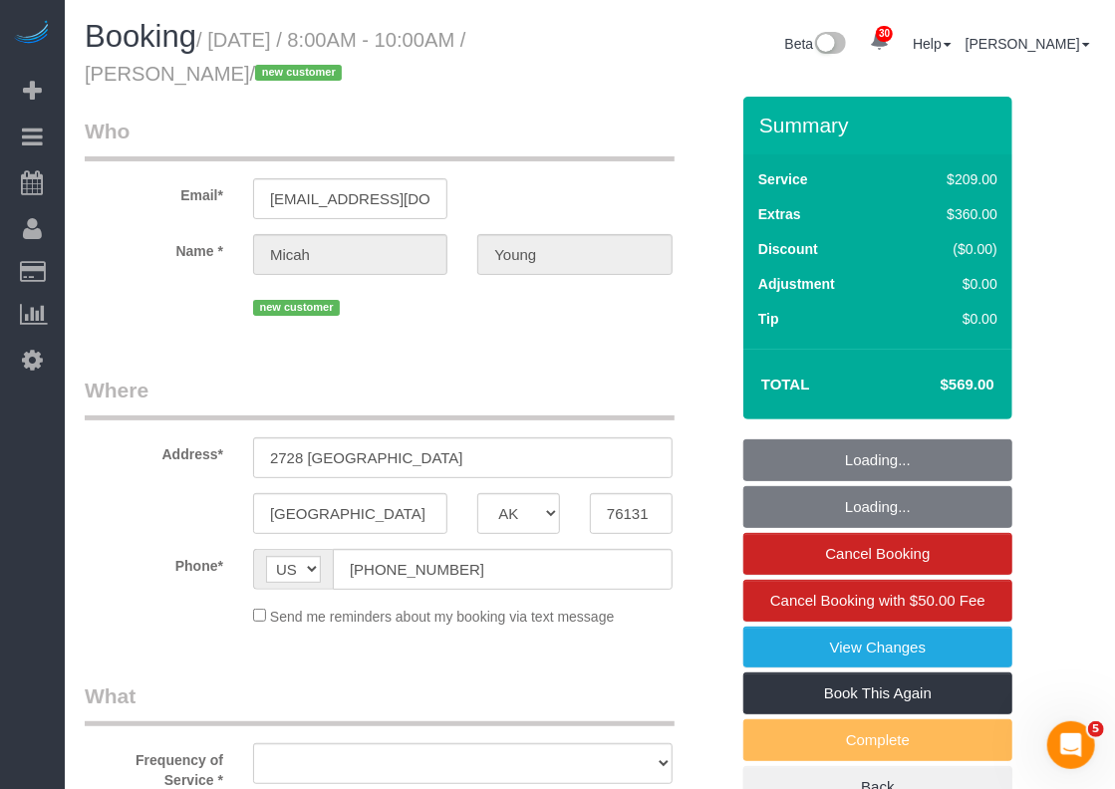
select select "object:2939"
select select "string:fspay-0307f76a-6c36-43ee-8324-759de43fed8f"
select select "3"
select select "spot56"
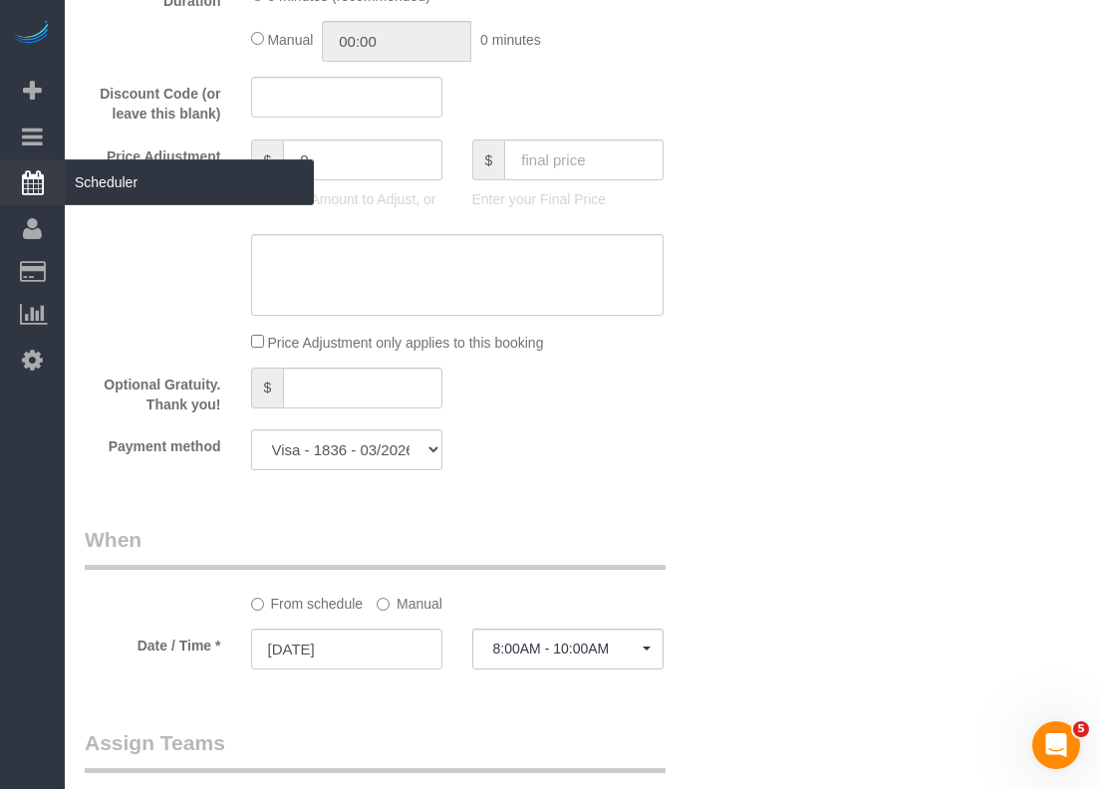
scroll to position [1209, 0]
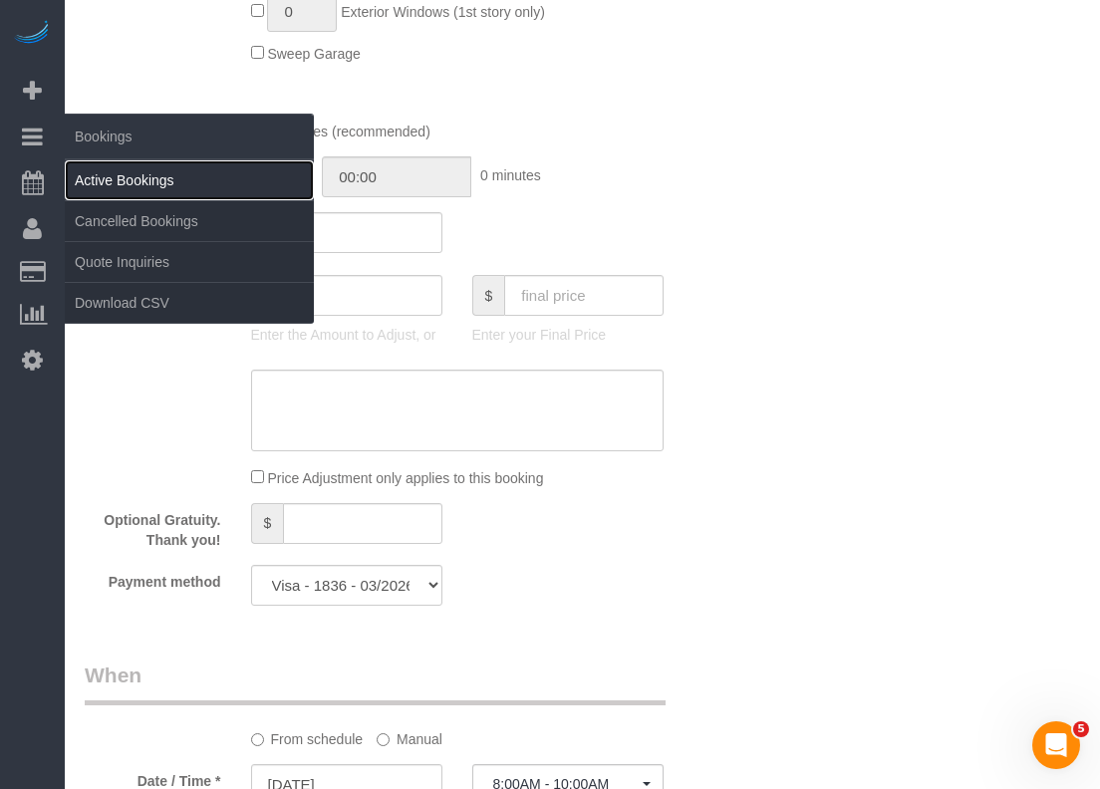
click at [88, 174] on link "Active Bookings" at bounding box center [189, 180] width 249 height 40
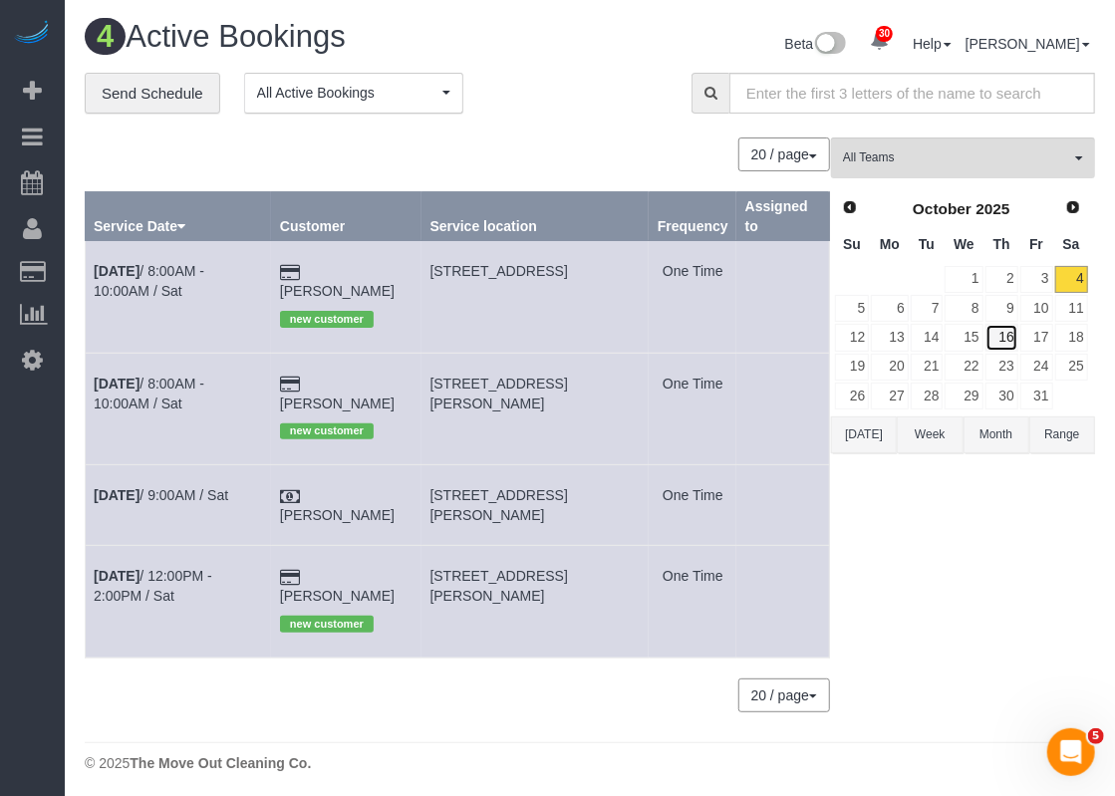
click at [1013, 338] on link "16" at bounding box center [1001, 337] width 33 height 27
